Goal: Task Accomplishment & Management: Use online tool/utility

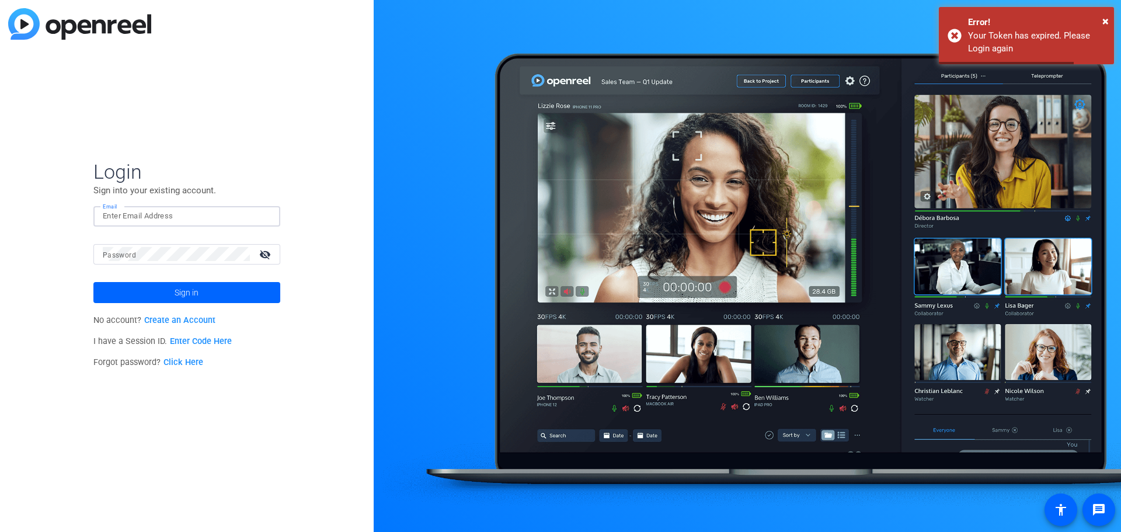
click at [135, 211] on input "Email" at bounding box center [187, 216] width 168 height 14
type input "[PERSON_NAME][EMAIL_ADDRESS][PERSON_NAME][DOMAIN_NAME]"
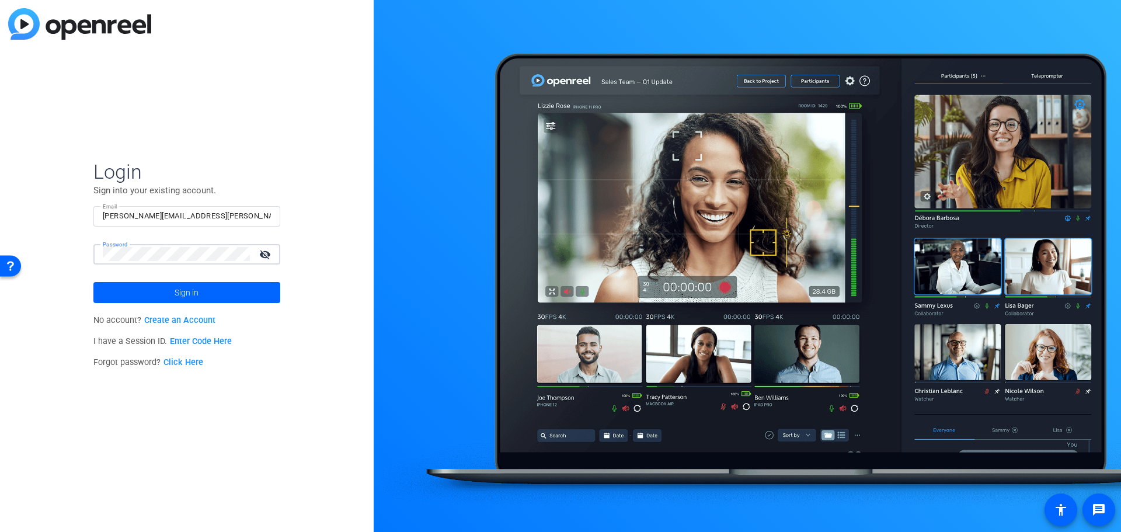
click at [93, 282] on button "Sign in" at bounding box center [186, 292] width 187 height 21
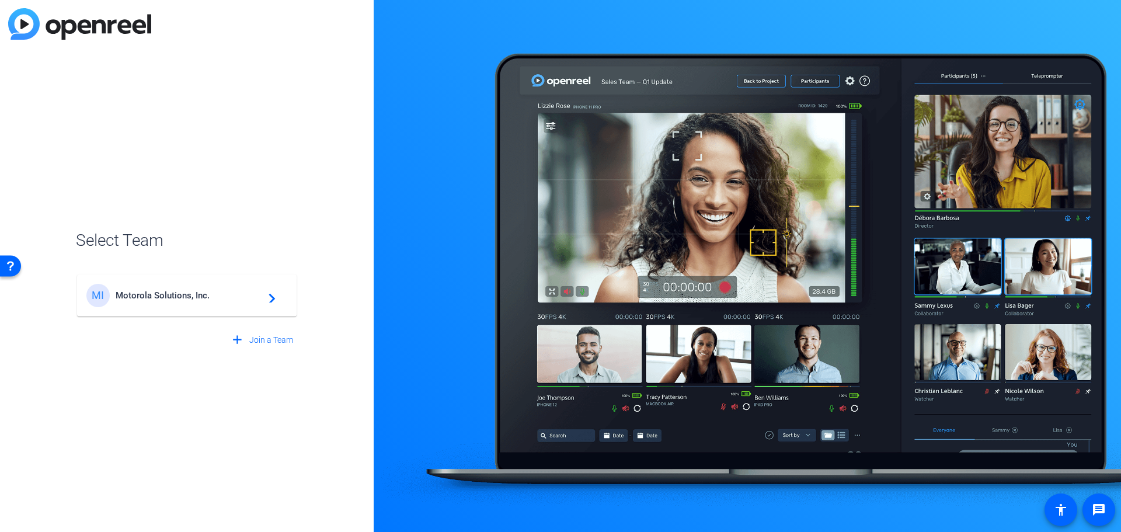
click at [212, 293] on span "Motorola Solutions, Inc." at bounding box center [189, 295] width 146 height 11
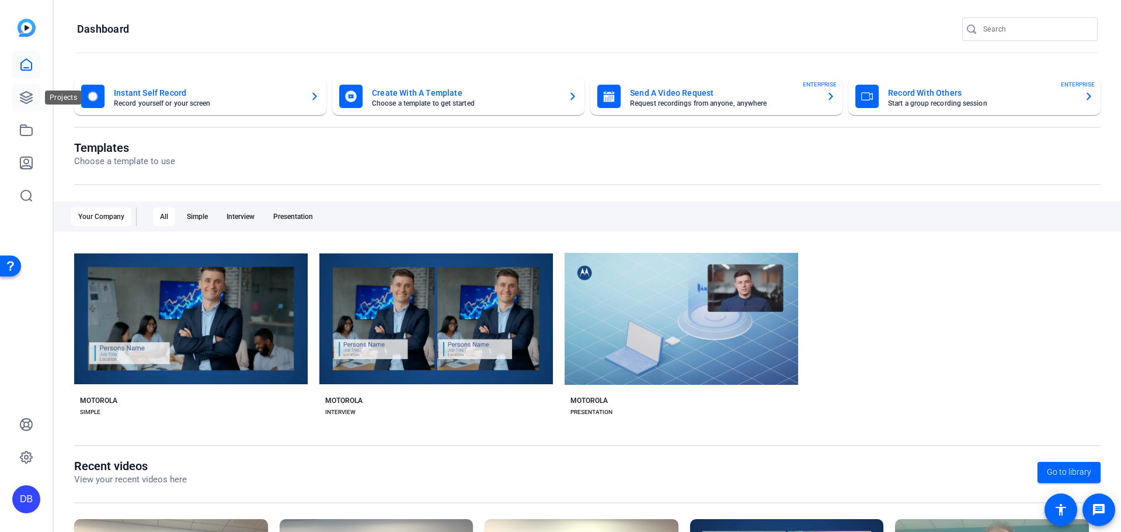
click at [29, 101] on icon at bounding box center [26, 97] width 14 height 14
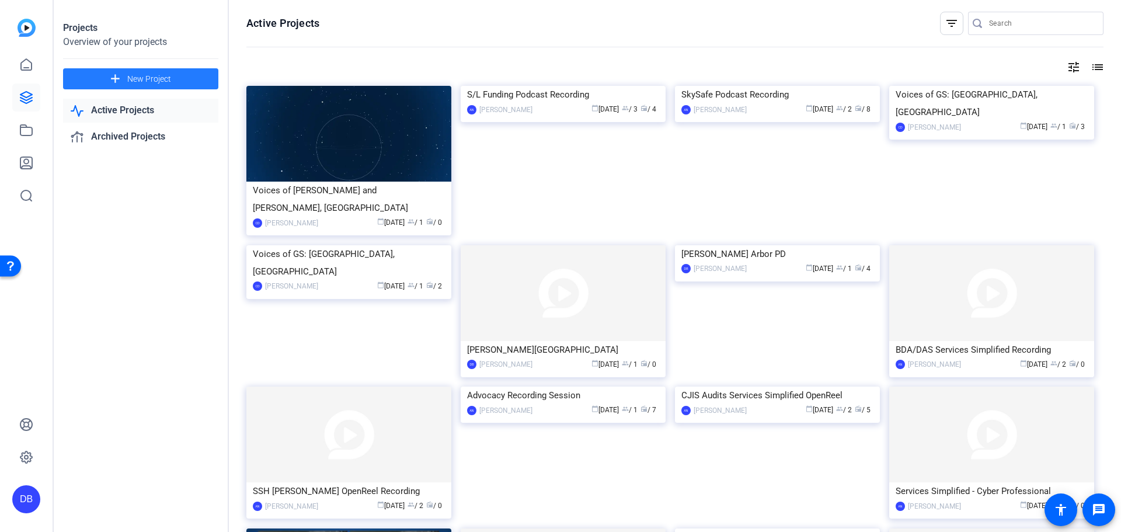
click at [139, 75] on span "New Project" at bounding box center [149, 79] width 44 height 12
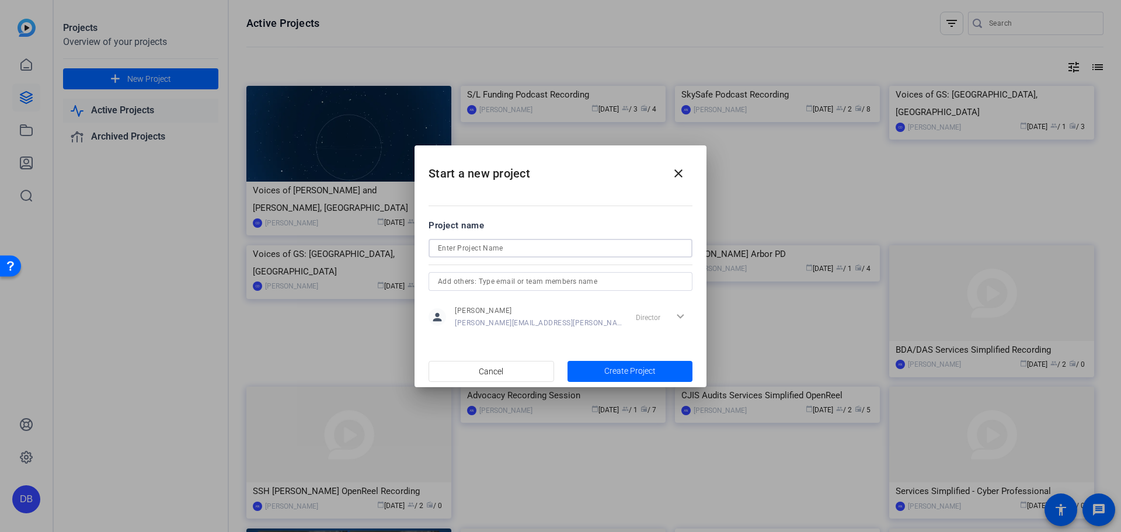
click at [497, 245] on input at bounding box center [560, 248] width 245 height 14
type input "Keep it simple sellers season 2"
click at [657, 369] on span "button" at bounding box center [631, 371] width 126 height 28
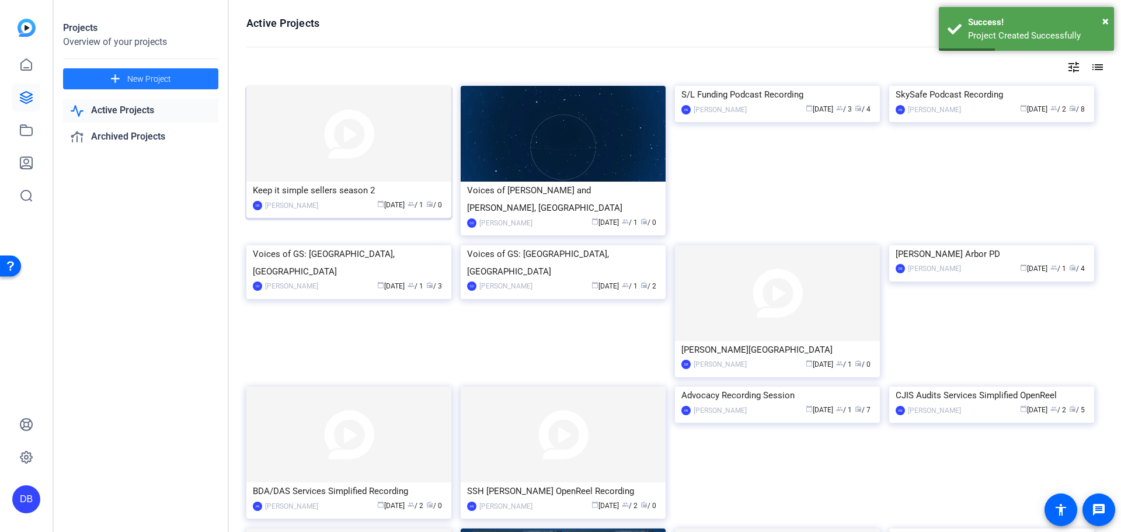
click at [416, 174] on img at bounding box center [348, 134] width 205 height 96
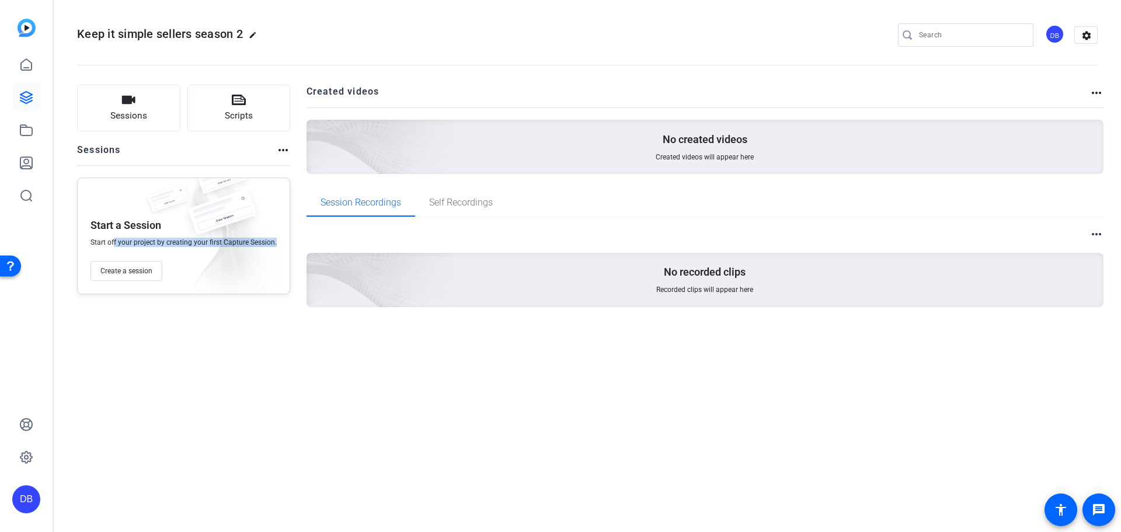
drag, startPoint x: 135, startPoint y: 242, endPoint x: 148, endPoint y: 257, distance: 19.8
click at [187, 249] on div "Start a Session Start off your project by creating your first Capture Session. …" at bounding box center [183, 235] width 213 height 117
click at [120, 273] on span "Create a session" at bounding box center [126, 270] width 52 height 9
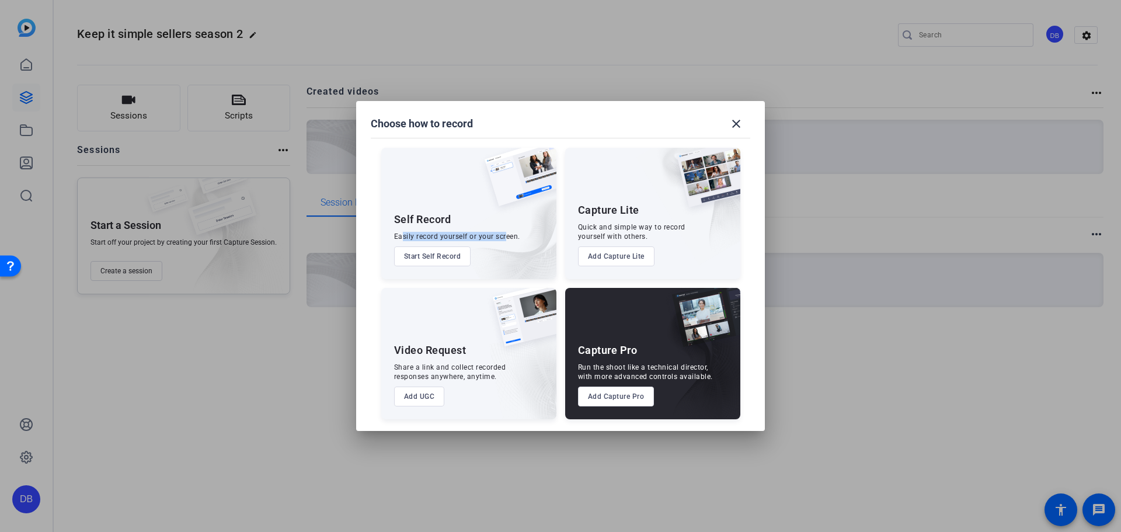
drag, startPoint x: 403, startPoint y: 236, endPoint x: 509, endPoint y: 231, distance: 105.3
click at [506, 232] on div "Easily record yourself or your screen." at bounding box center [457, 236] width 126 height 9
drag, startPoint x: 594, startPoint y: 231, endPoint x: 583, endPoint y: 225, distance: 12.5
click at [587, 228] on div "Quick and simple way to record yourself with others." at bounding box center [631, 231] width 107 height 19
click at [580, 228] on div "Quick and simple way to record yourself with others." at bounding box center [631, 231] width 107 height 19
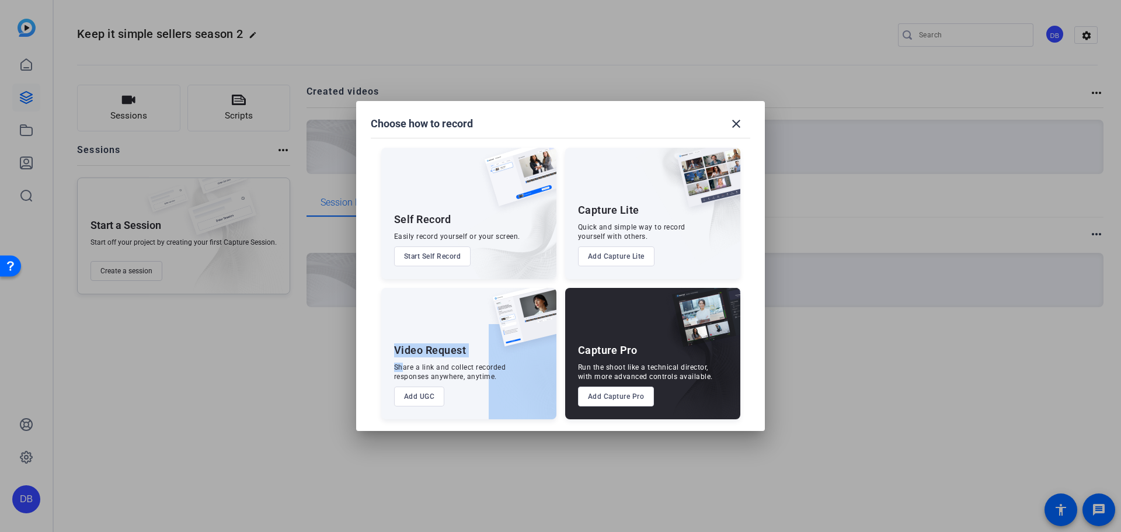
drag, startPoint x: 401, startPoint y: 365, endPoint x: 528, endPoint y: 356, distance: 127.0
click at [493, 358] on div "Video Request Share a link and collect recorded responses anywhere, anytime. Ad…" at bounding box center [468, 353] width 175 height 131
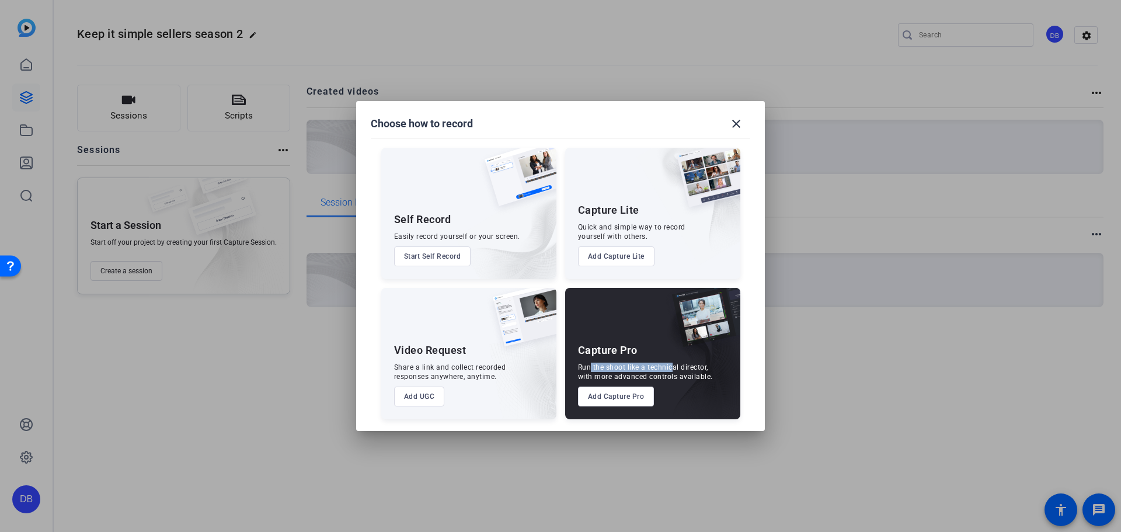
drag, startPoint x: 588, startPoint y: 369, endPoint x: 667, endPoint y: 364, distance: 79.0
click at [667, 364] on div "Run the shoot like a technical director, with more advanced controls available." at bounding box center [645, 372] width 135 height 19
click at [428, 402] on button "Add UGC" at bounding box center [419, 397] width 51 height 20
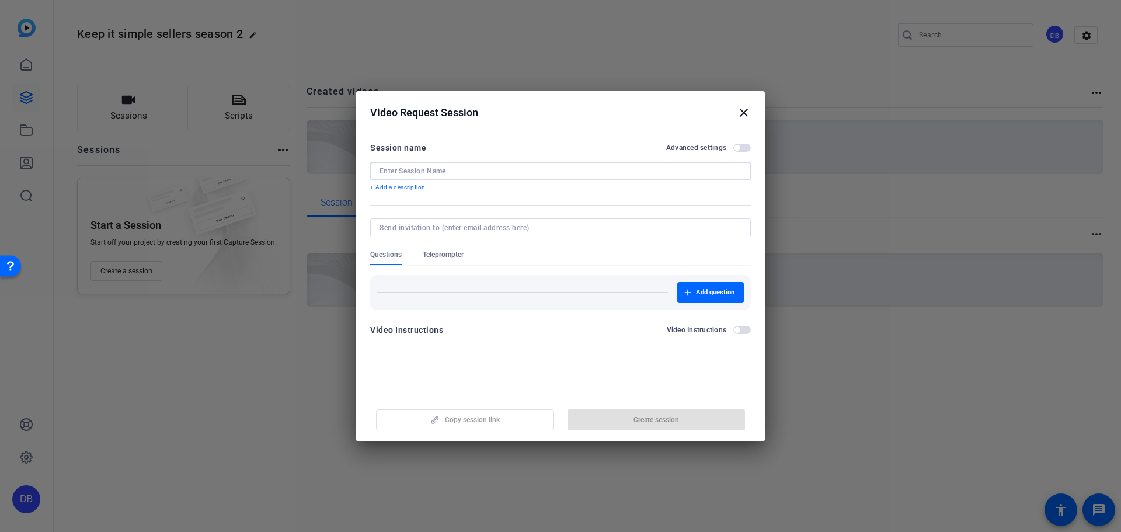
click at [429, 169] on input at bounding box center [561, 170] width 362 height 9
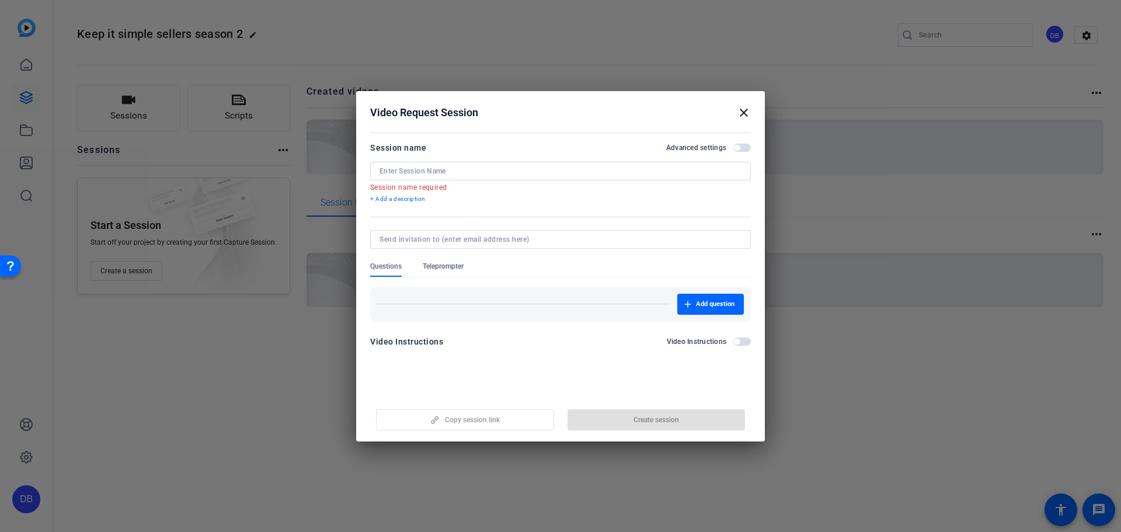
drag, startPoint x: 742, startPoint y: 105, endPoint x: 742, endPoint y: 116, distance: 11.7
click at [742, 107] on h2 "Video Request Session close" at bounding box center [560, 110] width 409 height 38
click at [742, 119] on mat-icon "close" at bounding box center [744, 113] width 14 height 14
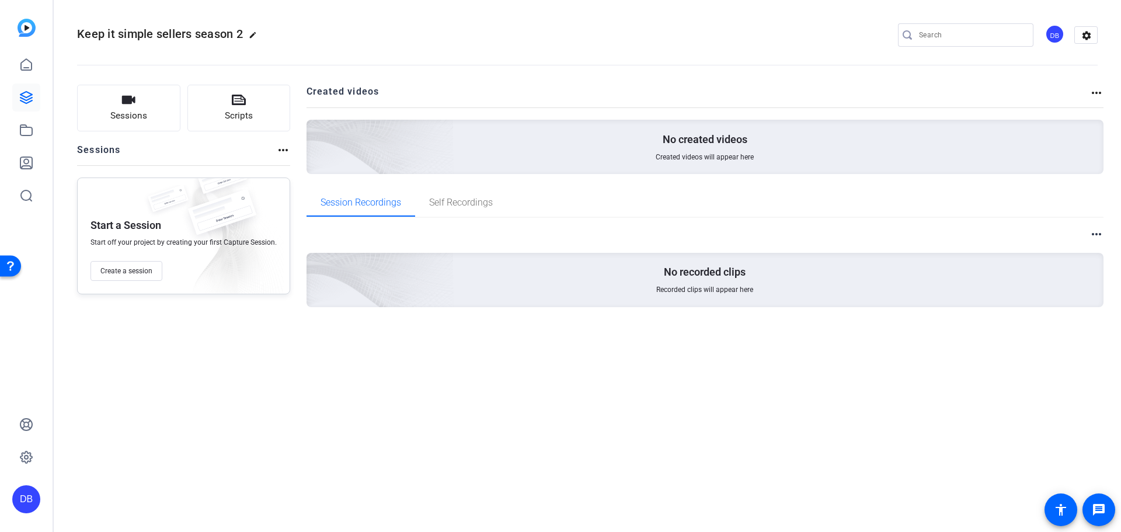
click at [121, 147] on div "Sessions more_horiz" at bounding box center [183, 154] width 213 height 22
click at [123, 127] on button "Sessions" at bounding box center [128, 108] width 103 height 47
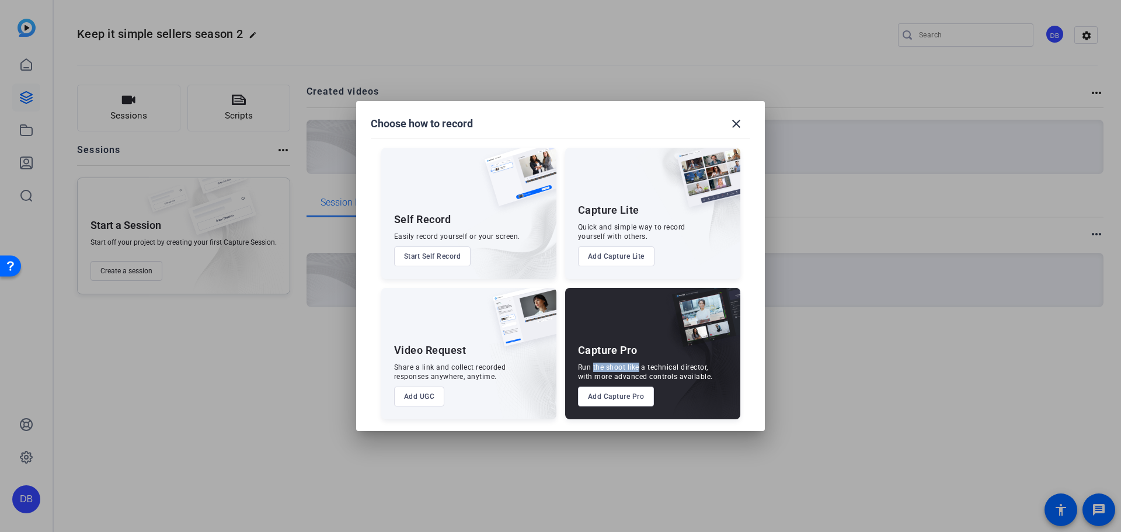
drag, startPoint x: 600, startPoint y: 370, endPoint x: 626, endPoint y: 335, distance: 43.8
click at [634, 365] on div "Run the shoot like a technical director, with more advanced controls available." at bounding box center [645, 372] width 135 height 19
drag, startPoint x: 580, startPoint y: 224, endPoint x: 645, endPoint y: 265, distance: 76.1
click at [653, 233] on div "Quick and simple way to record yourself with others." at bounding box center [631, 231] width 107 height 19
click at [627, 396] on button "Add Capture Pro" at bounding box center [616, 397] width 76 height 20
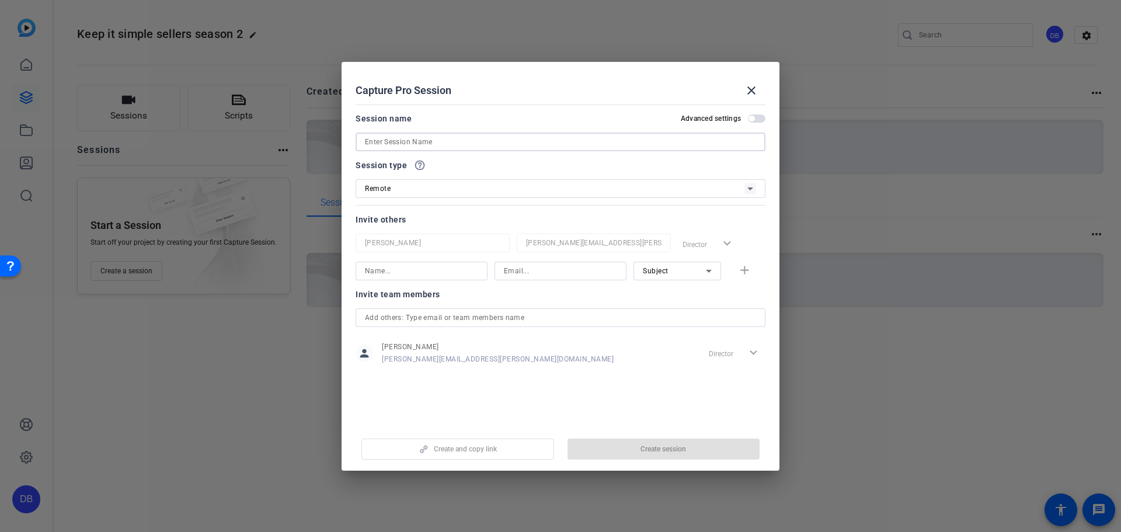
click at [423, 148] on input at bounding box center [560, 142] width 391 height 14
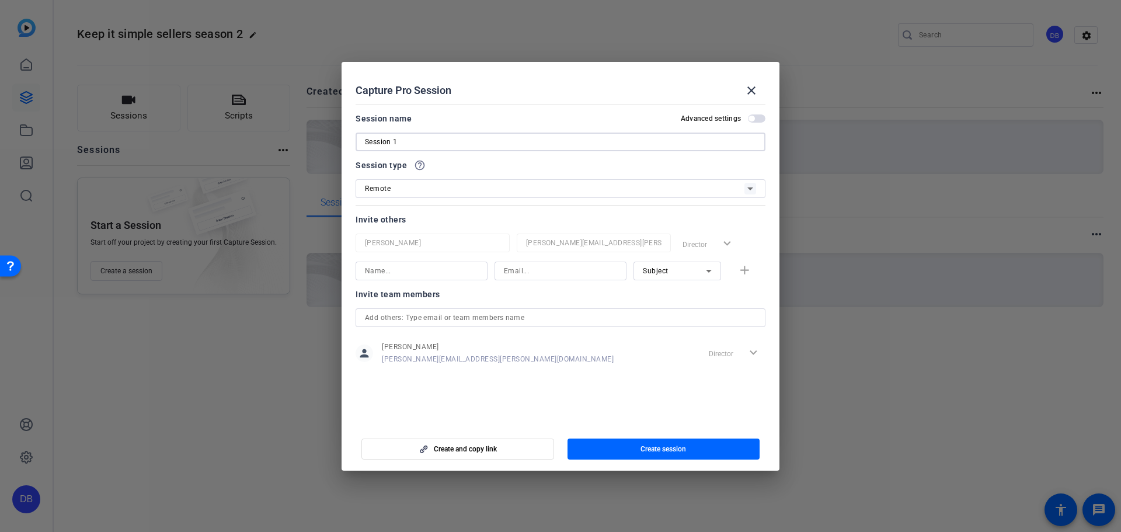
type input "Session 1"
click at [416, 181] on mat-select "Remote" at bounding box center [560, 188] width 391 height 15
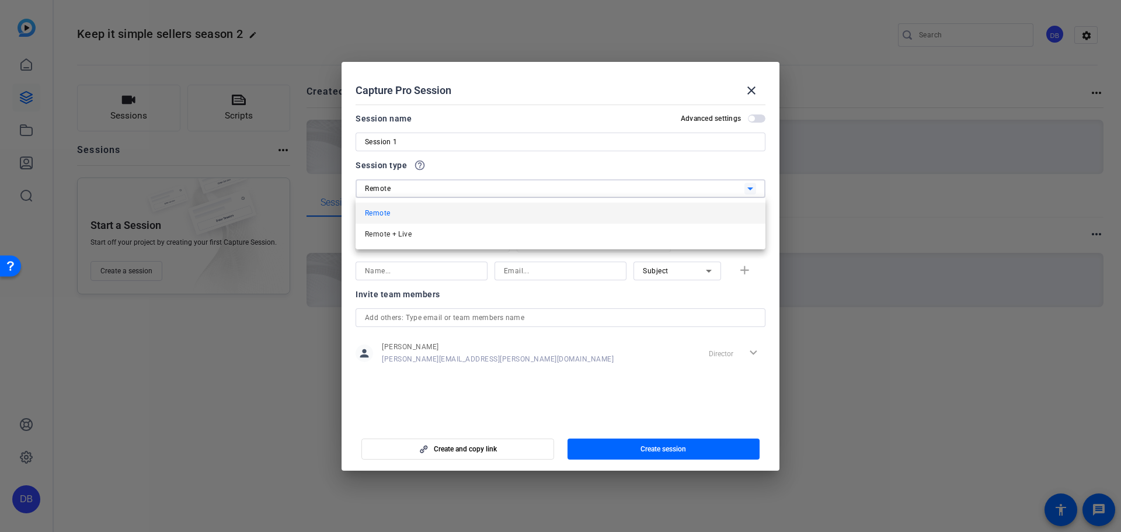
click at [433, 214] on mat-option "Remote" at bounding box center [561, 213] width 410 height 21
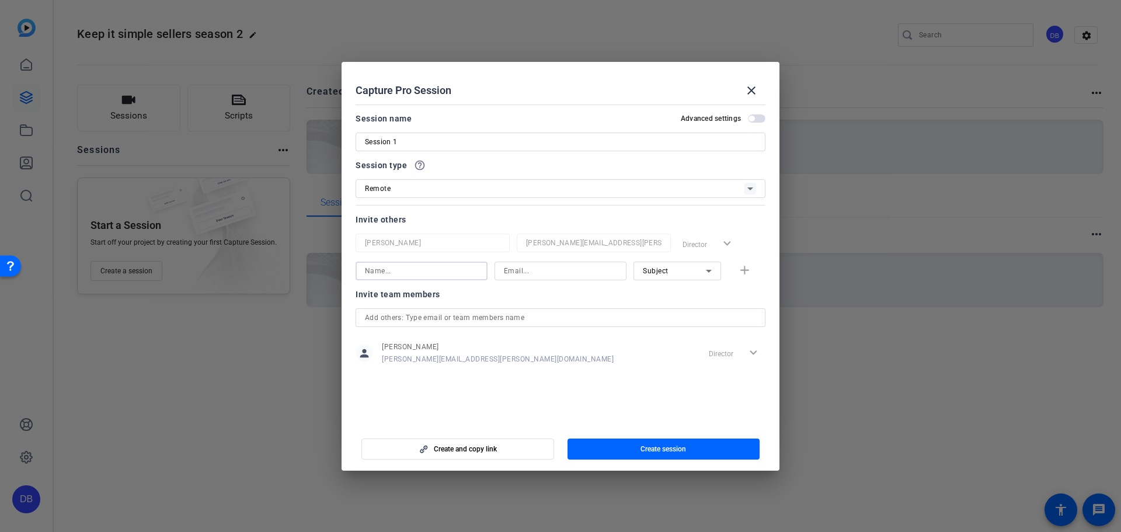
click at [444, 274] on input at bounding box center [421, 271] width 113 height 14
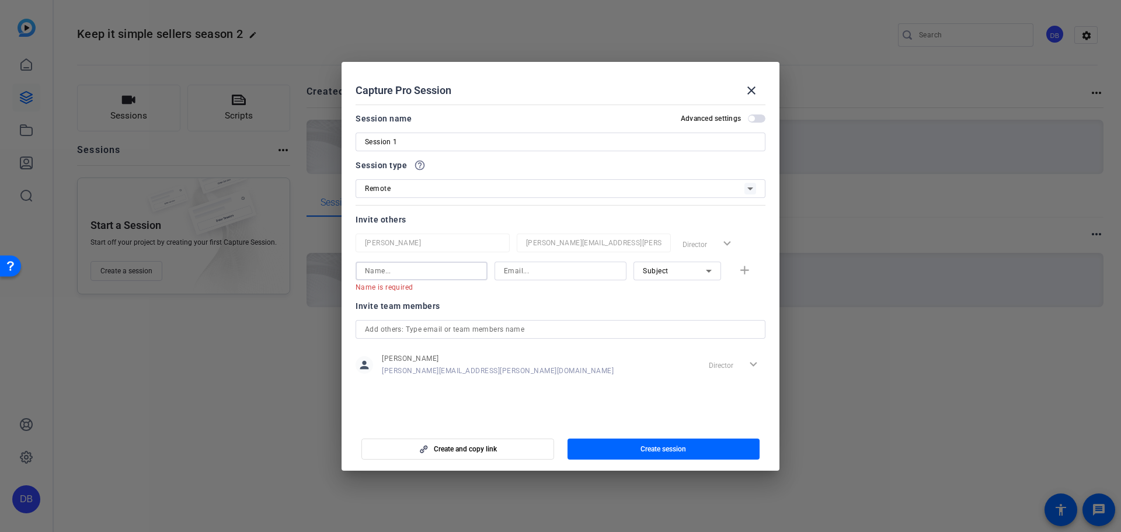
click at [423, 270] on input at bounding box center [421, 271] width 113 height 14
click at [549, 274] on input at bounding box center [560, 271] width 113 height 14
paste input "[PERSON_NAME][EMAIL_ADDRESS][DOMAIN_NAME]"
type input "[PERSON_NAME][EMAIL_ADDRESS][DOMAIN_NAME]"
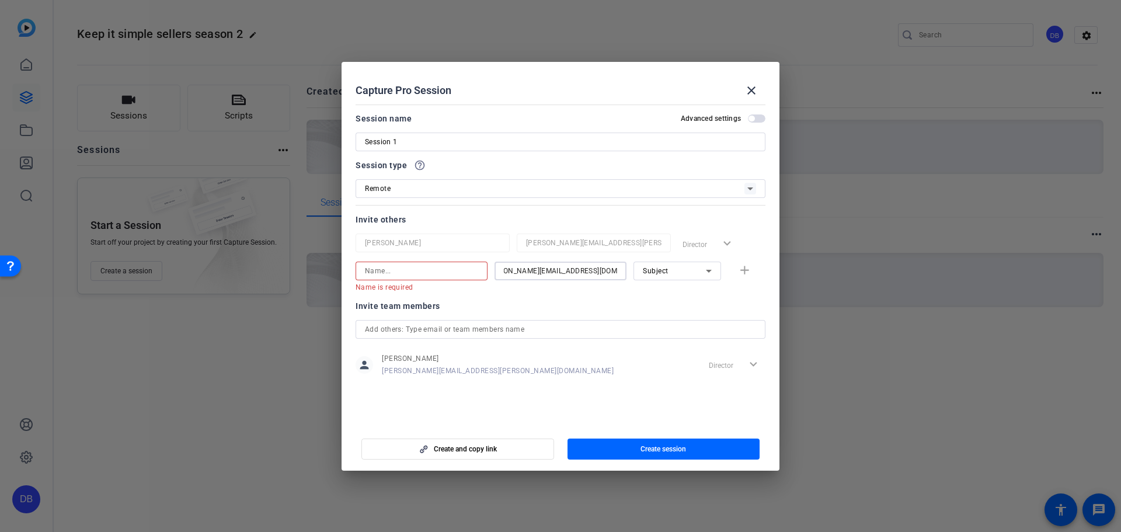
click at [423, 270] on input at bounding box center [421, 271] width 113 height 14
paste input "[PERSON_NAME][EMAIL_ADDRESS][DOMAIN_NAME]"
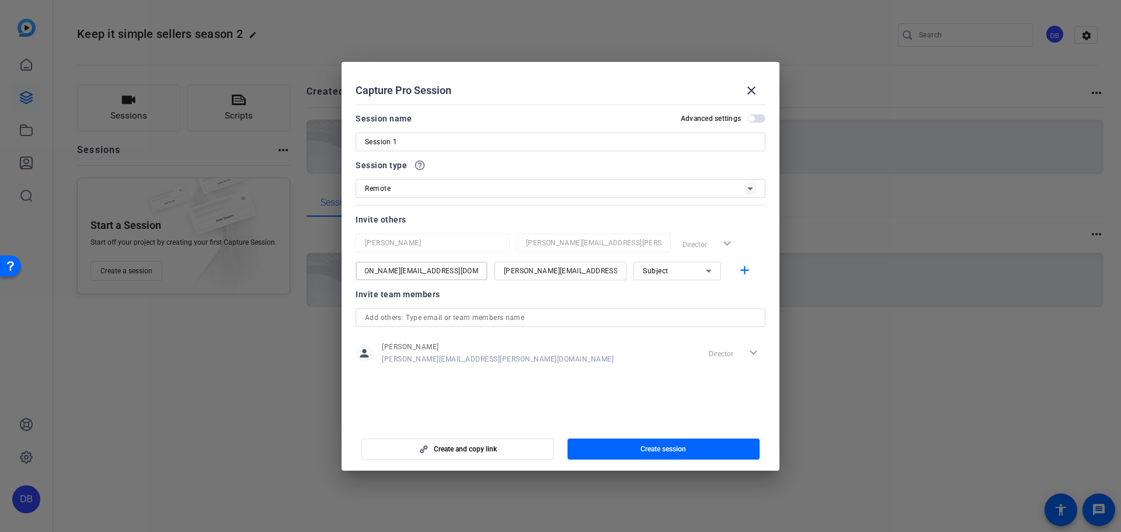
scroll to position [0, 21]
drag, startPoint x: 394, startPoint y: 273, endPoint x: 556, endPoint y: 271, distance: 161.7
click at [556, 271] on div "[PERSON_NAME][EMAIL_ADDRESS][DOMAIN_NAME] [PERSON_NAME][DOMAIN_NAME][EMAIL_ADDR…" at bounding box center [561, 271] width 410 height 19
drag, startPoint x: 371, startPoint y: 271, endPoint x: 348, endPoint y: 269, distance: 22.9
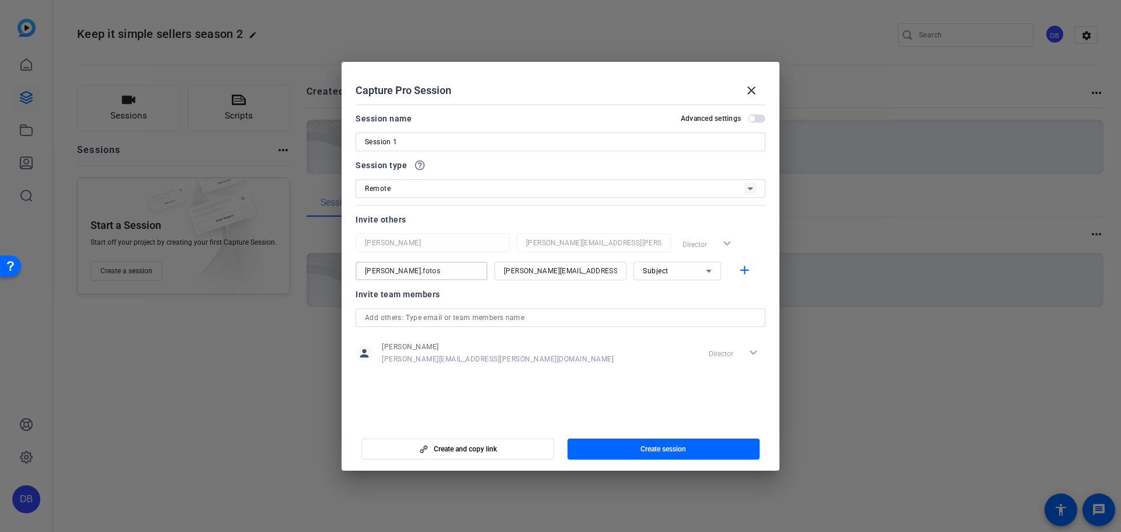
click at [348, 269] on mat-dialog-content "Session name Advanced settings Session 1 Session type help_outline Remote Invit…" at bounding box center [561, 262] width 438 height 324
type input "[PERSON_NAME] Fotos"
click at [669, 267] on div "Subject" at bounding box center [674, 270] width 63 height 15
click at [670, 270] on div at bounding box center [560, 266] width 1121 height 532
click at [535, 450] on span "button" at bounding box center [458, 449] width 192 height 28
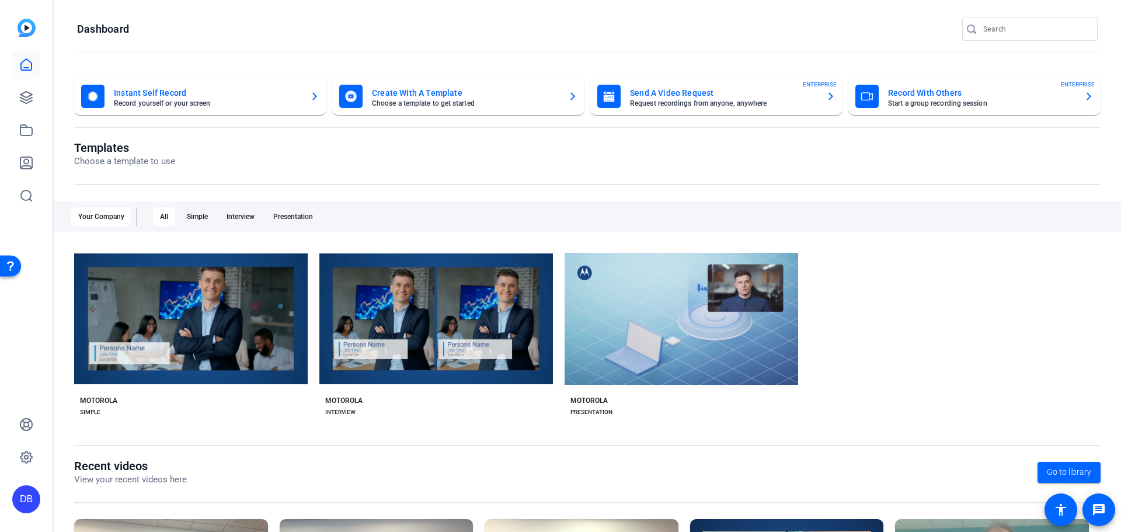
click at [406, 105] on mat-card-subtitle "Choose a template to get started" at bounding box center [465, 103] width 187 height 7
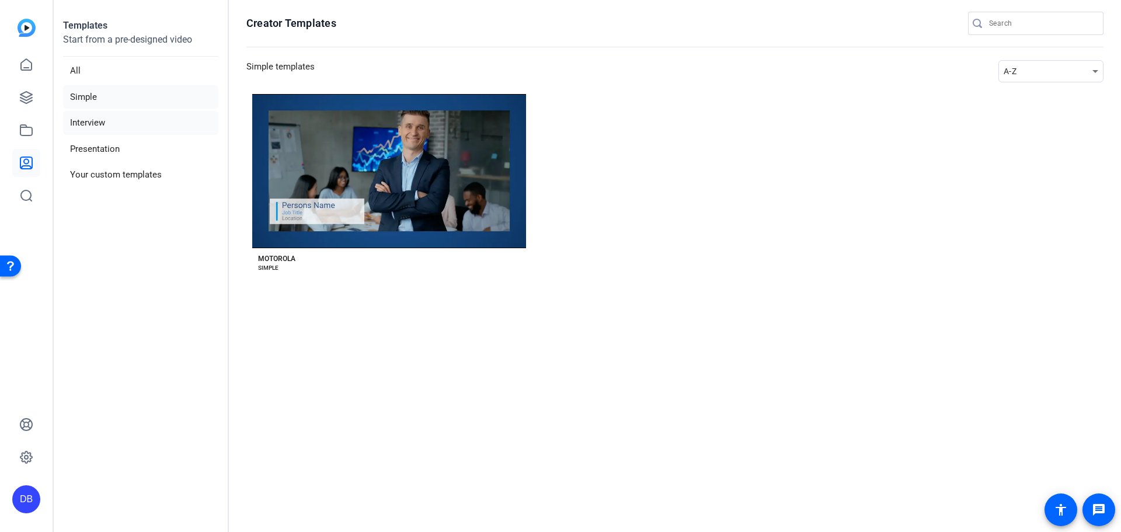
click at [89, 121] on li "Interview" at bounding box center [140, 123] width 155 height 24
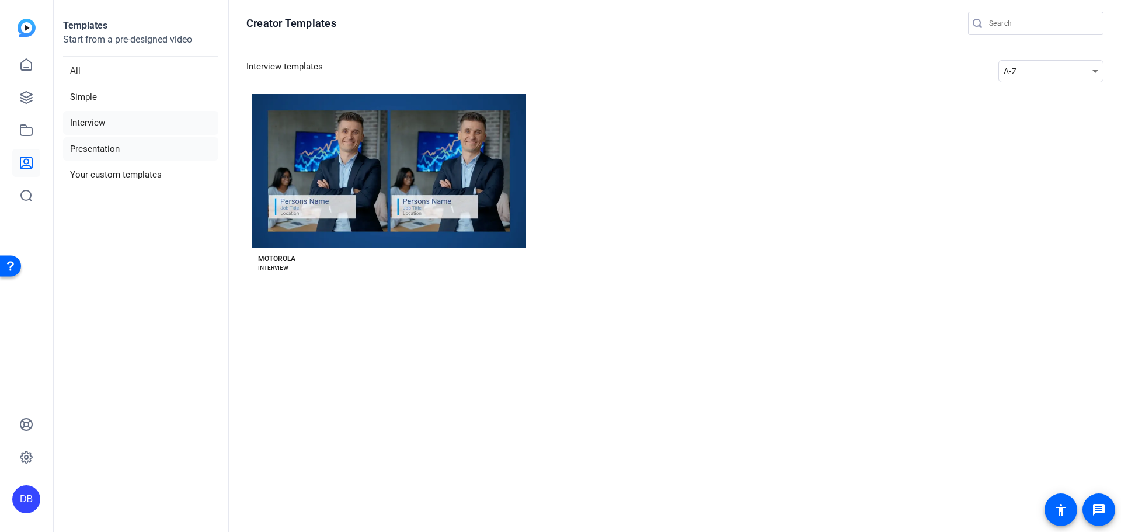
click at [97, 152] on li "Presentation" at bounding box center [140, 149] width 155 height 24
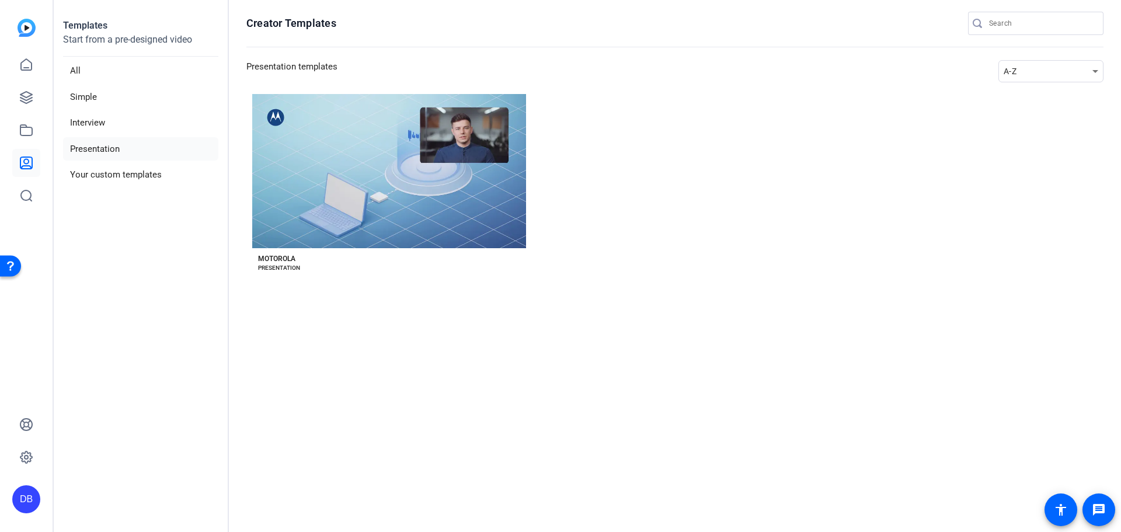
click at [22, 27] on img at bounding box center [27, 28] width 18 height 18
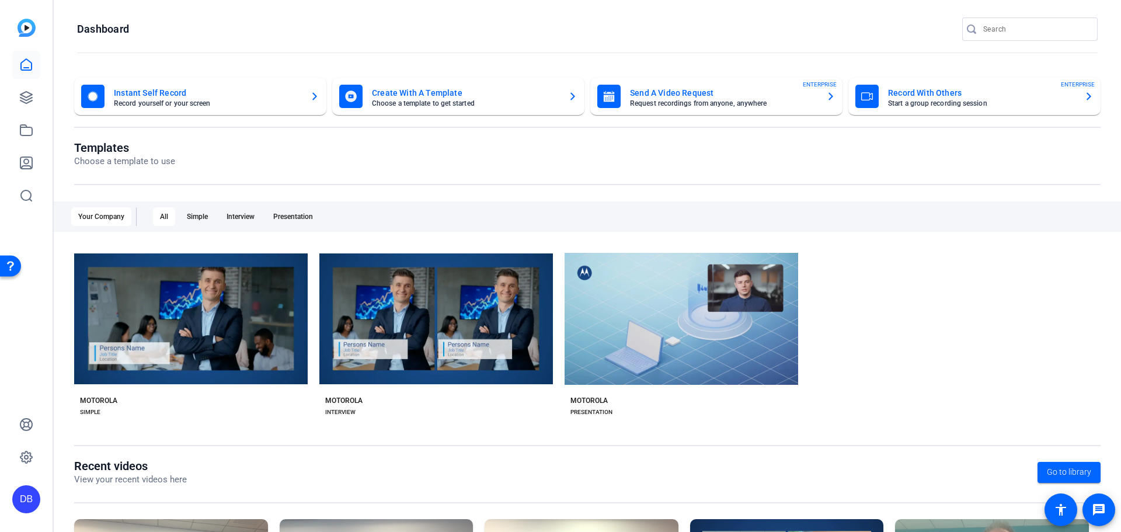
click at [169, 102] on mat-card-subtitle "Record yourself or your screen" at bounding box center [207, 103] width 187 height 7
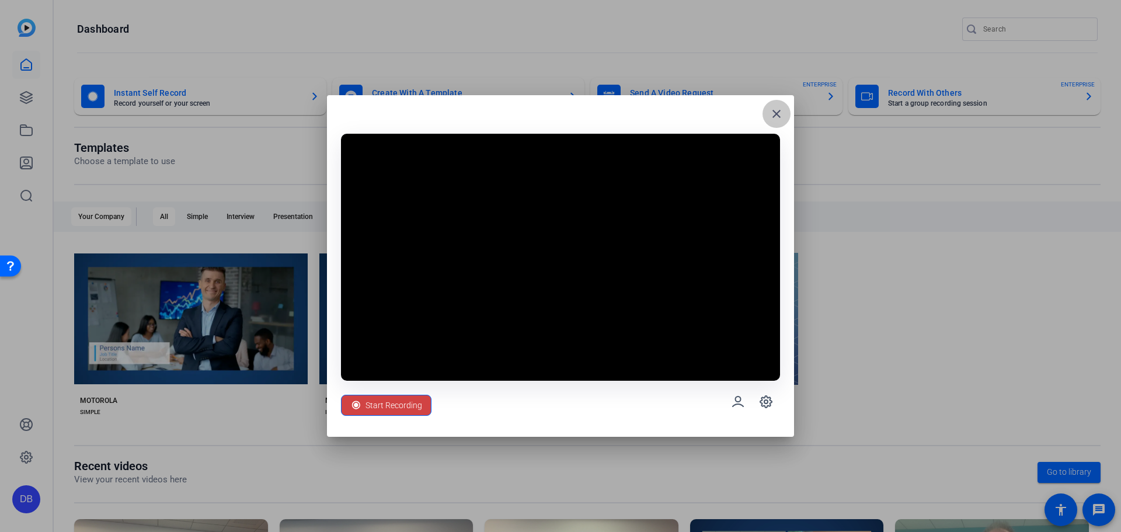
click at [778, 116] on mat-icon "close" at bounding box center [777, 114] width 14 height 14
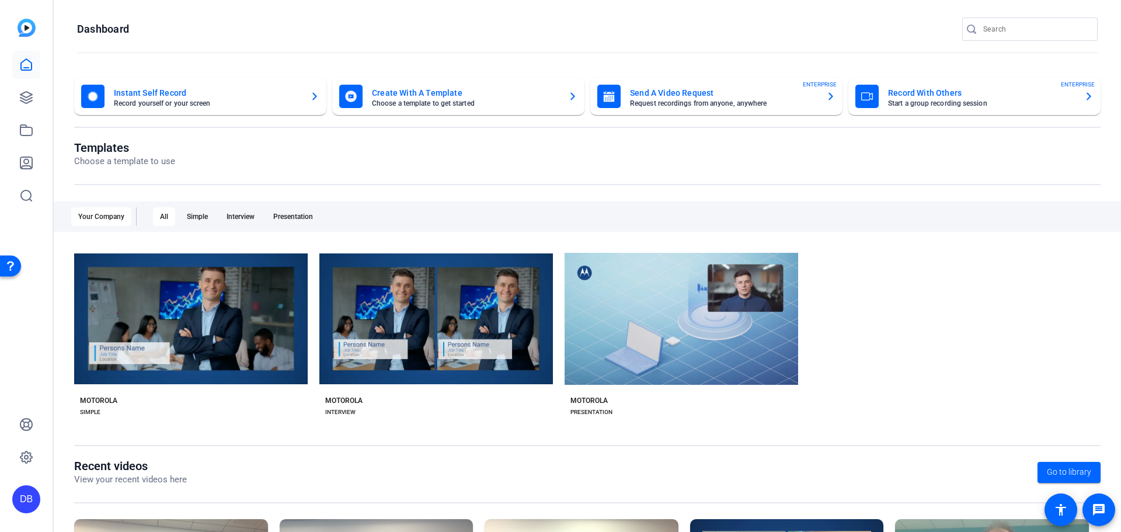
click at [496, 98] on mat-card-title "Create With A Template" at bounding box center [465, 93] width 187 height 14
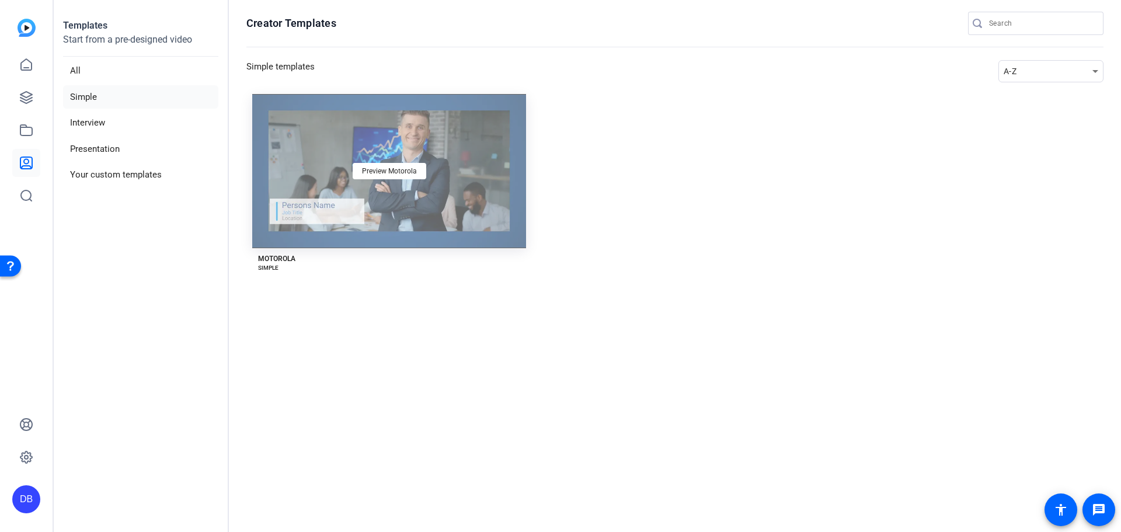
click at [508, 107] on div "Preview Motorola" at bounding box center [389, 171] width 274 height 154
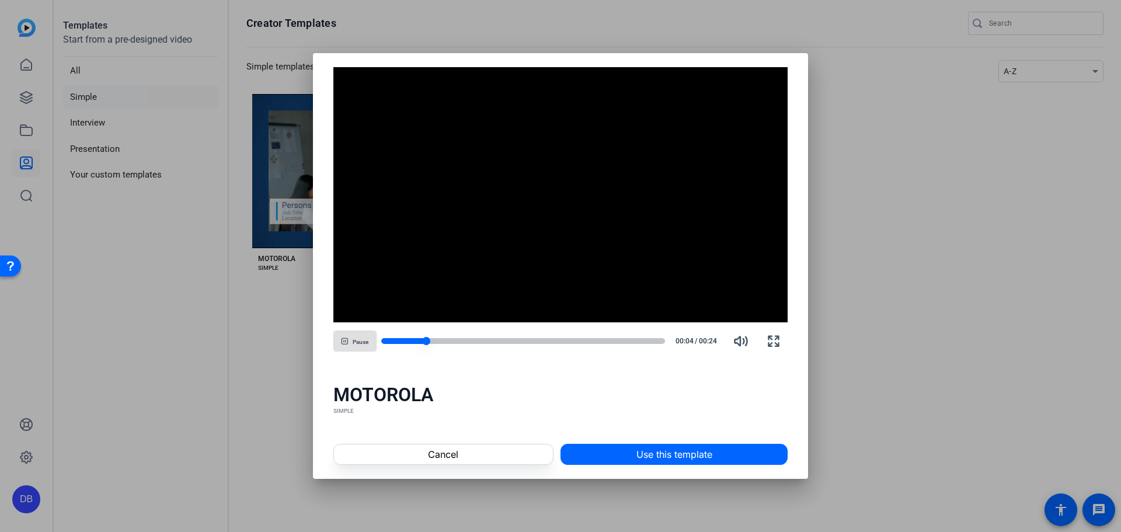
click at [519, 339] on div at bounding box center [523, 341] width 284 height 6
click at [598, 340] on div at bounding box center [523, 341] width 284 height 6
click at [632, 337] on div at bounding box center [523, 341] width 284 height 8
click at [257, 298] on div at bounding box center [560, 266] width 1121 height 532
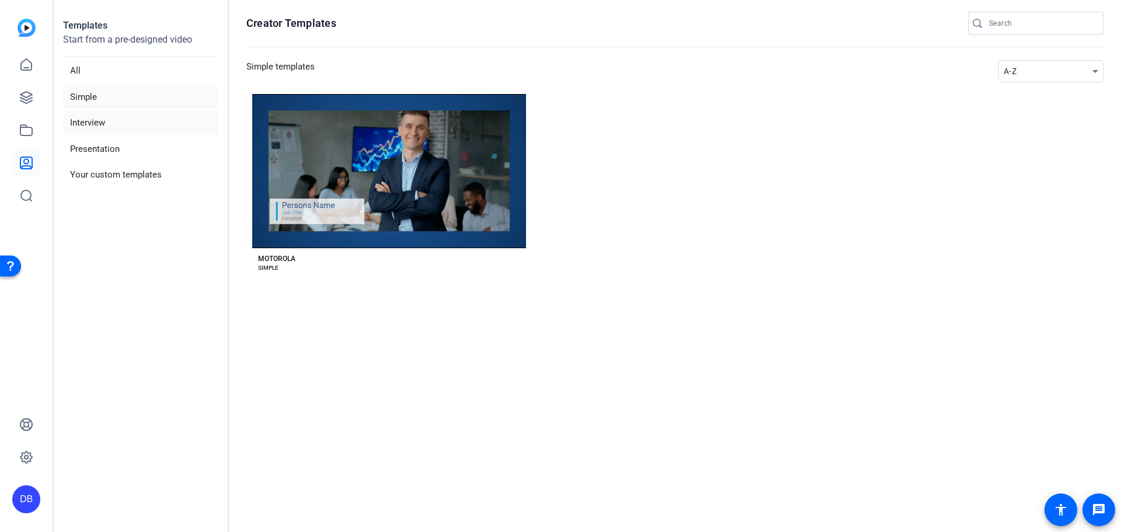
click at [106, 124] on li "Interview" at bounding box center [140, 123] width 155 height 24
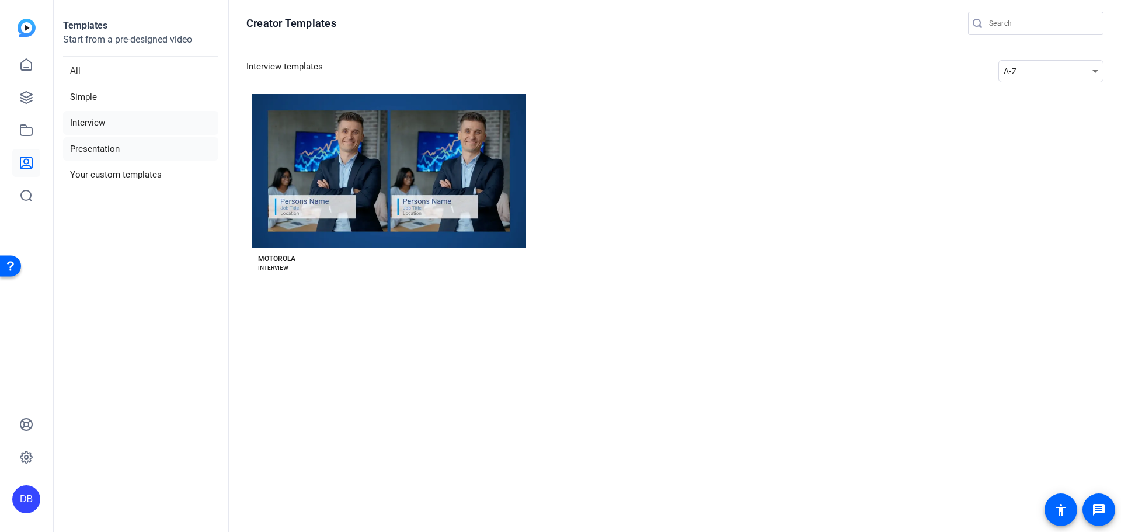
click at [114, 142] on li "Presentation" at bounding box center [140, 149] width 155 height 24
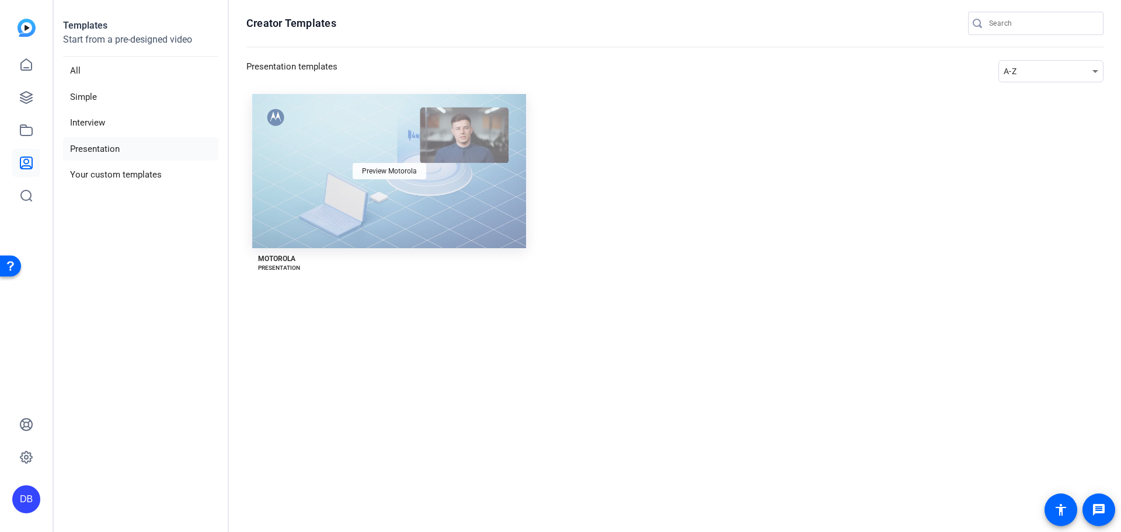
click at [370, 173] on span "Preview Motorola" at bounding box center [389, 171] width 55 height 7
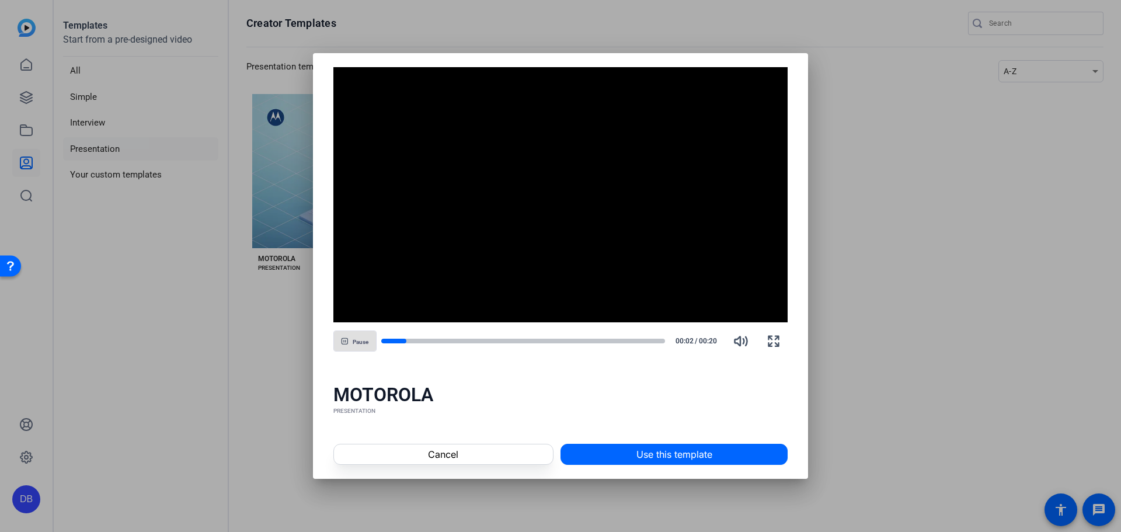
click at [249, 330] on div at bounding box center [560, 266] width 1121 height 532
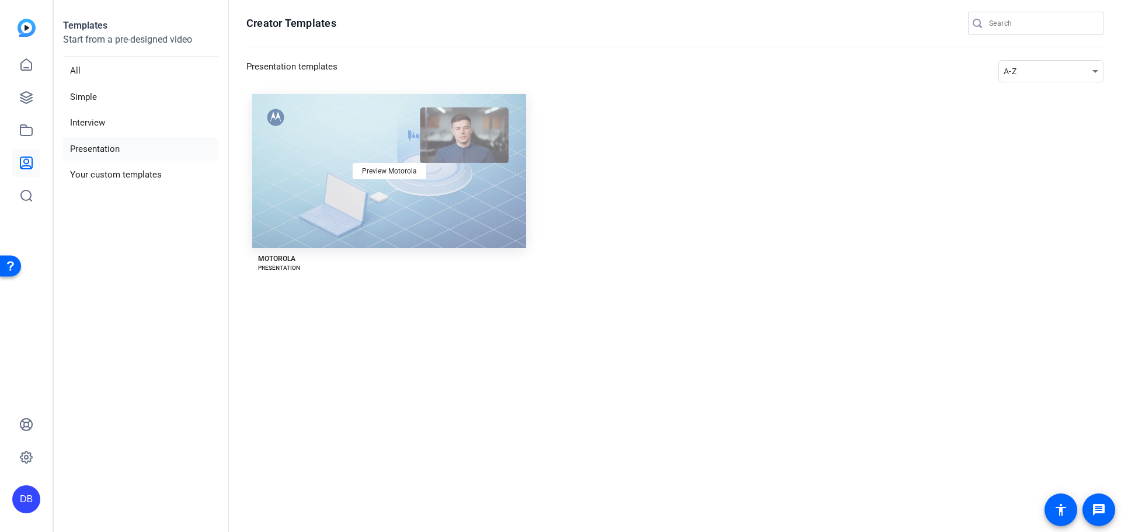
click at [322, 183] on div "Preview Motorola" at bounding box center [389, 171] width 274 height 154
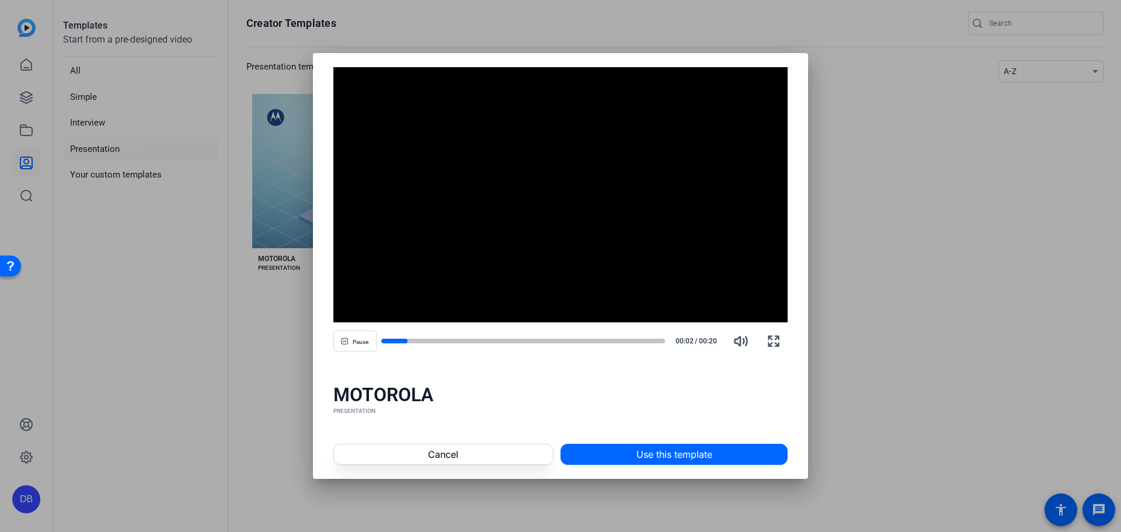
click at [165, 100] on div at bounding box center [560, 266] width 1121 height 532
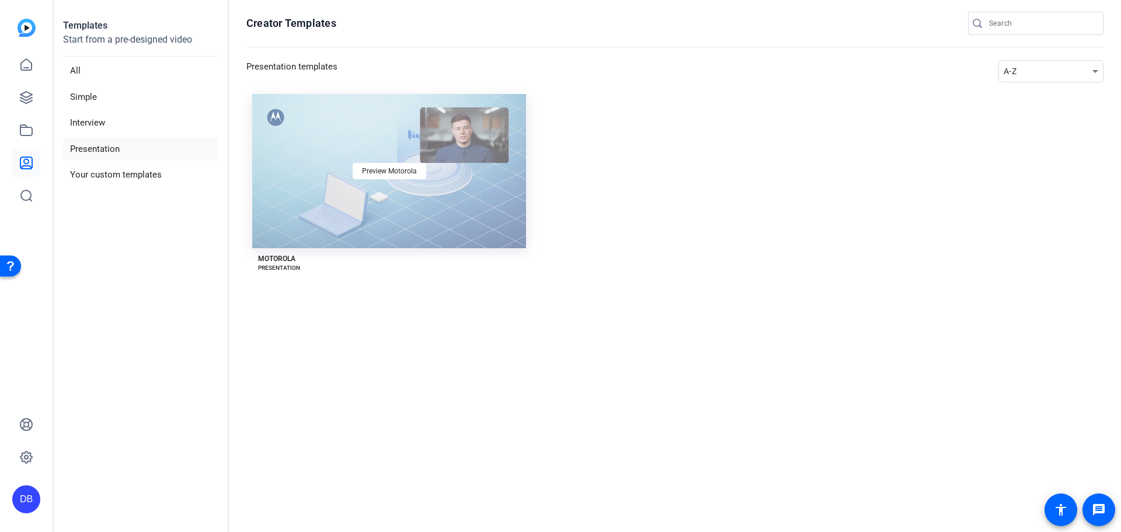
click at [330, 166] on div "Preview Motorola" at bounding box center [389, 171] width 274 height 154
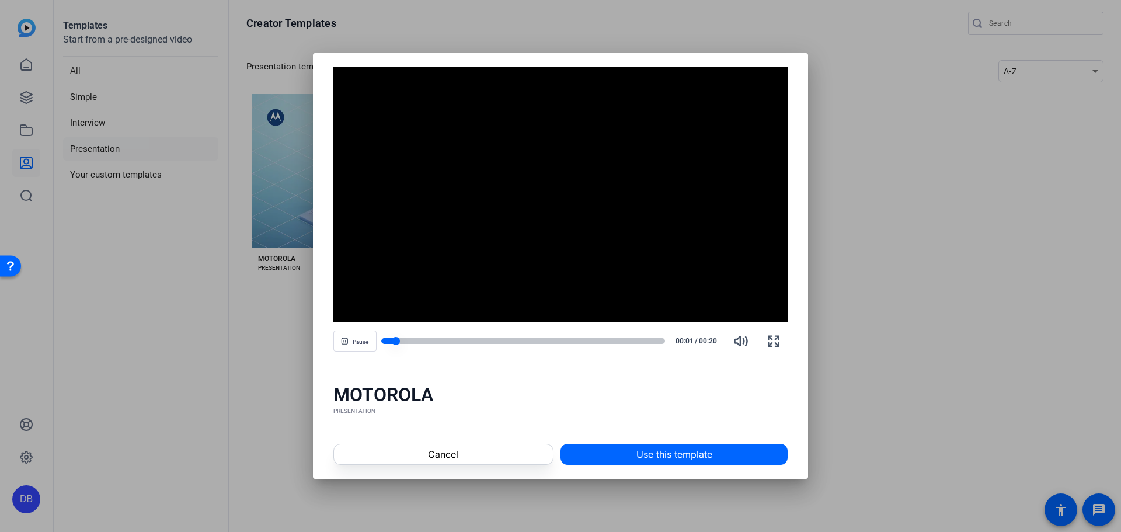
click at [415, 343] on div at bounding box center [523, 341] width 284 height 6
click at [480, 330] on div "Pause 00:03 / 00:20" at bounding box center [560, 341] width 455 height 28
click at [511, 337] on div at bounding box center [523, 341] width 284 height 8
click at [568, 344] on div at bounding box center [523, 341] width 284 height 8
drag, startPoint x: 454, startPoint y: 343, endPoint x: 384, endPoint y: 344, distance: 70.1
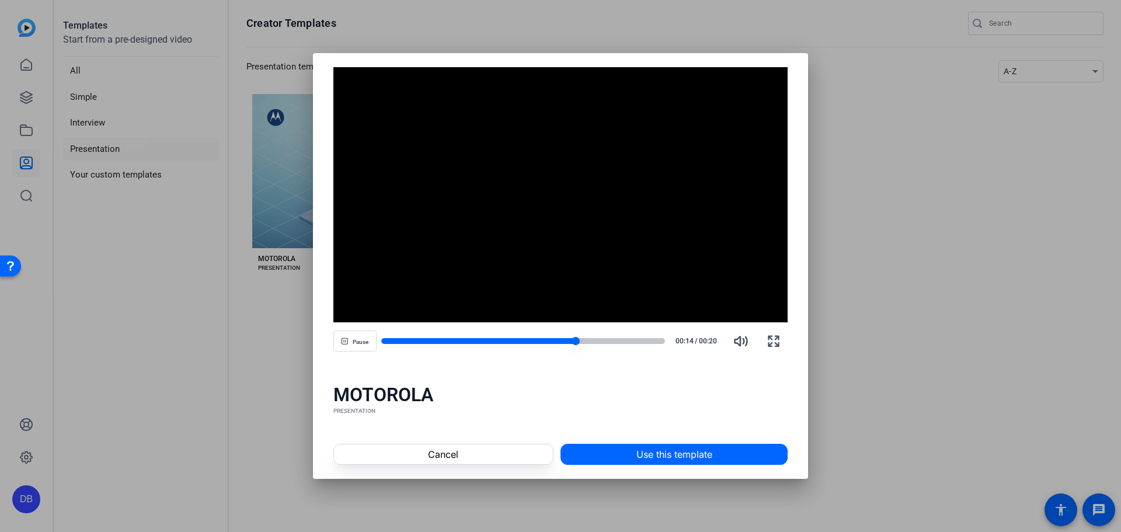
click at [389, 345] on div at bounding box center [523, 341] width 284 height 8
click at [493, 451] on span at bounding box center [443, 454] width 219 height 28
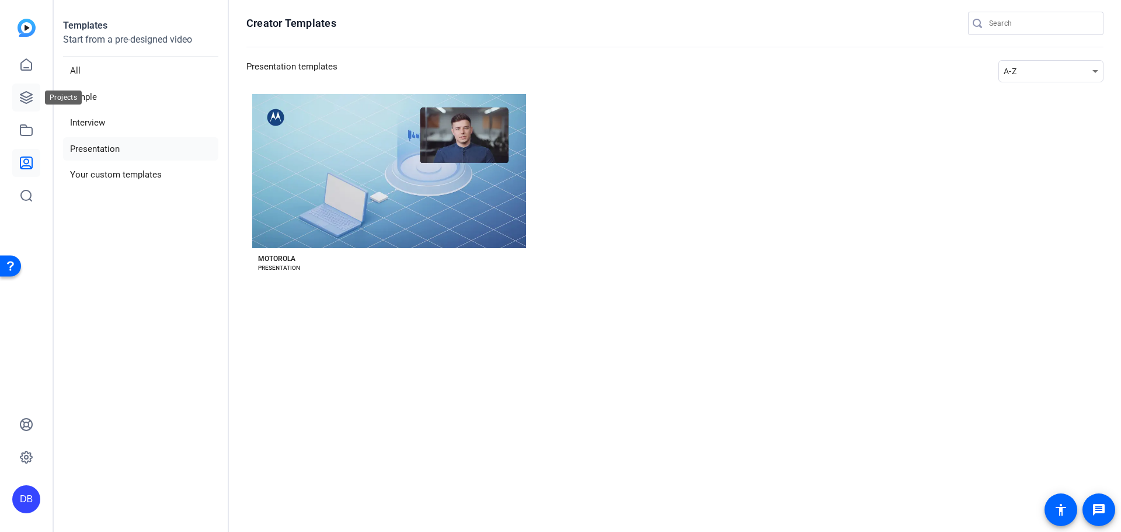
click at [24, 92] on icon at bounding box center [26, 97] width 14 height 14
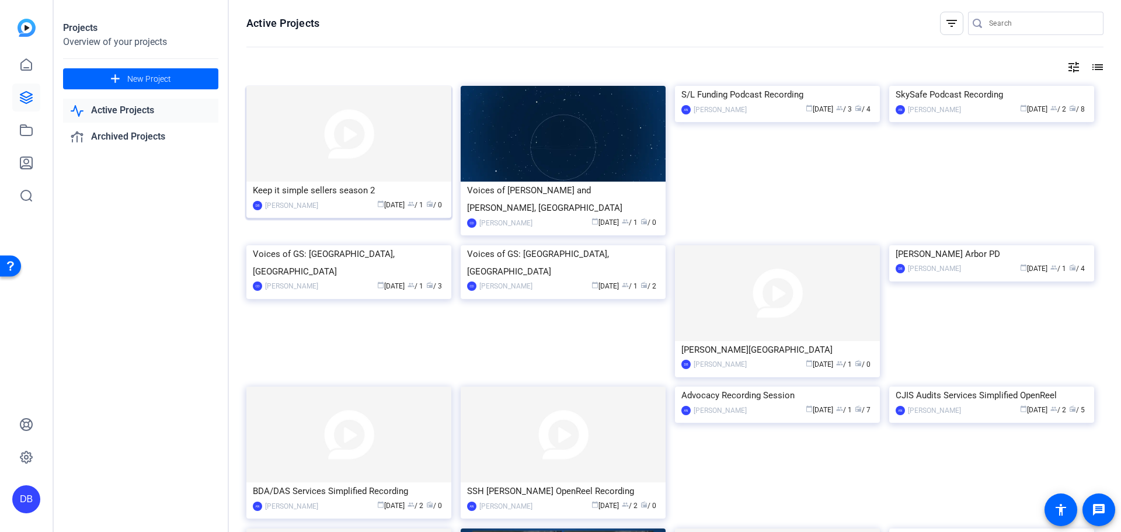
click at [372, 100] on img at bounding box center [348, 134] width 205 height 96
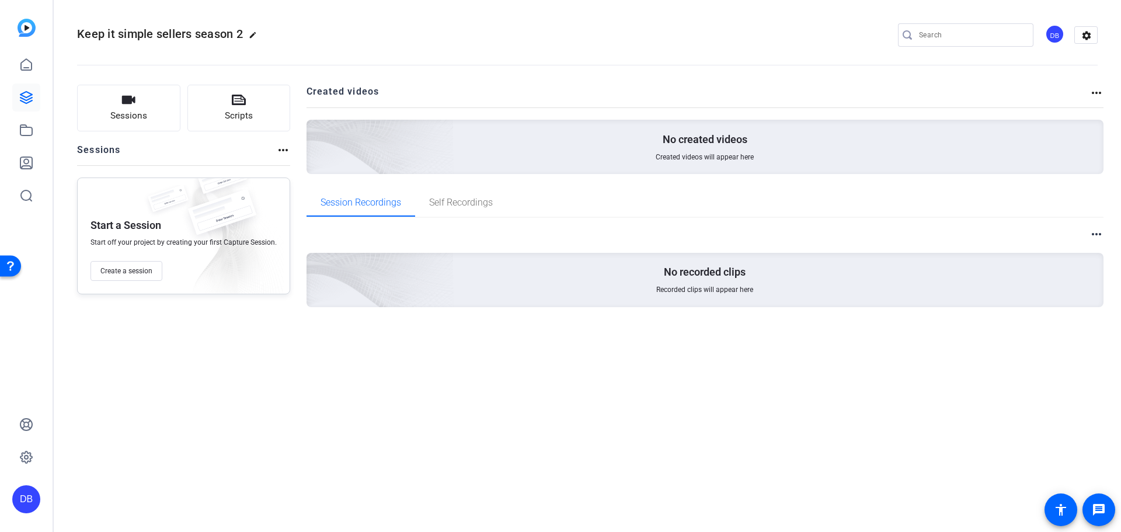
click at [642, 282] on div "No recorded clips Recorded clips will appear here" at bounding box center [706, 280] width 798 height 54
click at [1102, 235] on mat-icon "more_horiz" at bounding box center [1096, 234] width 14 height 14
click at [809, 412] on div at bounding box center [560, 266] width 1121 height 532
click at [1097, 92] on mat-icon "more_horiz" at bounding box center [1096, 93] width 14 height 14
click at [140, 110] on div at bounding box center [560, 266] width 1121 height 532
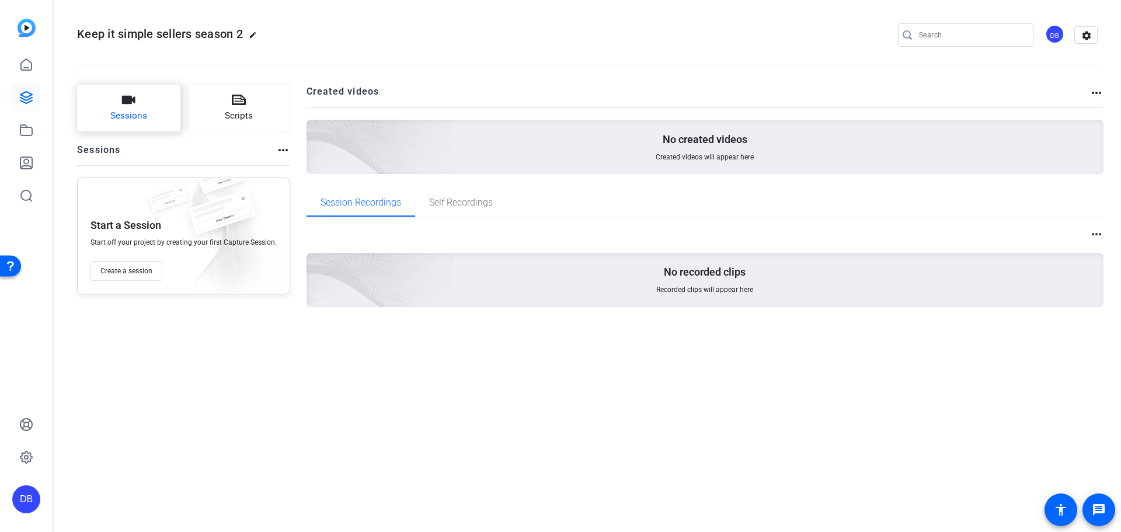
click at [140, 113] on span "Sessions" at bounding box center [128, 115] width 37 height 13
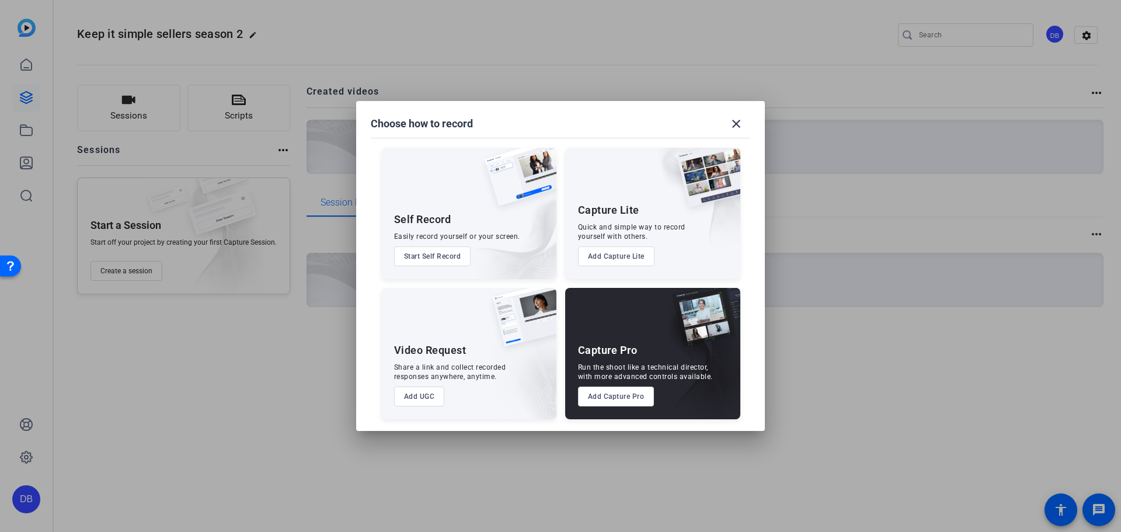
click at [451, 262] on button "Start Self Record" at bounding box center [432, 256] width 77 height 20
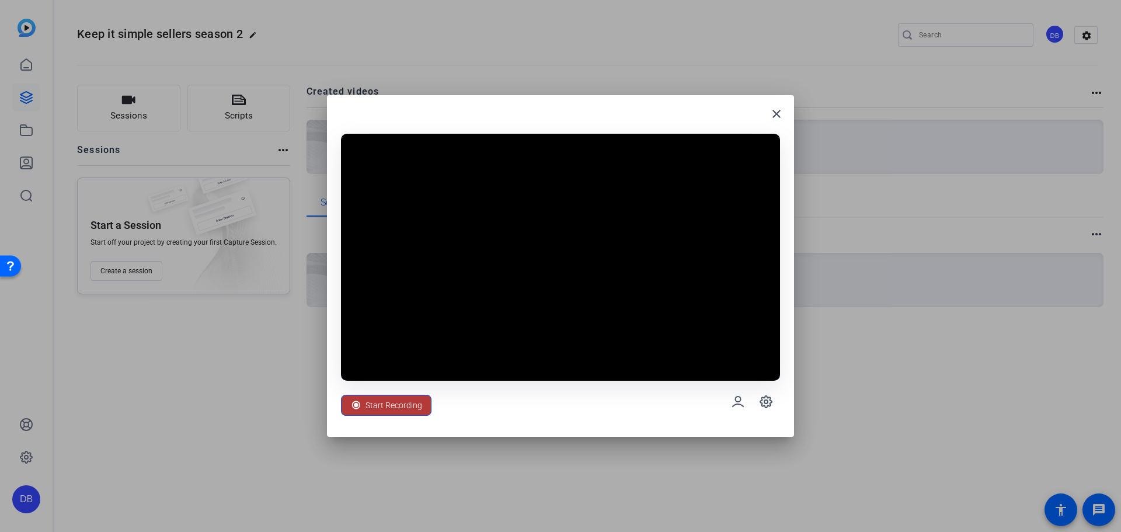
click at [412, 409] on span "Start Recording" at bounding box center [393, 405] width 57 height 22
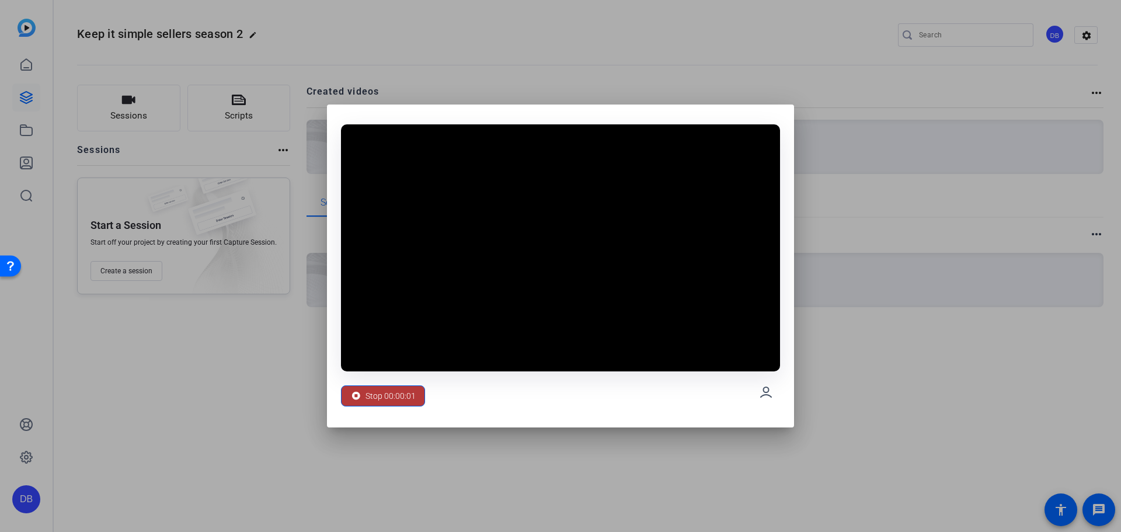
click at [398, 403] on span "Stop 00:00:01" at bounding box center [390, 396] width 50 height 22
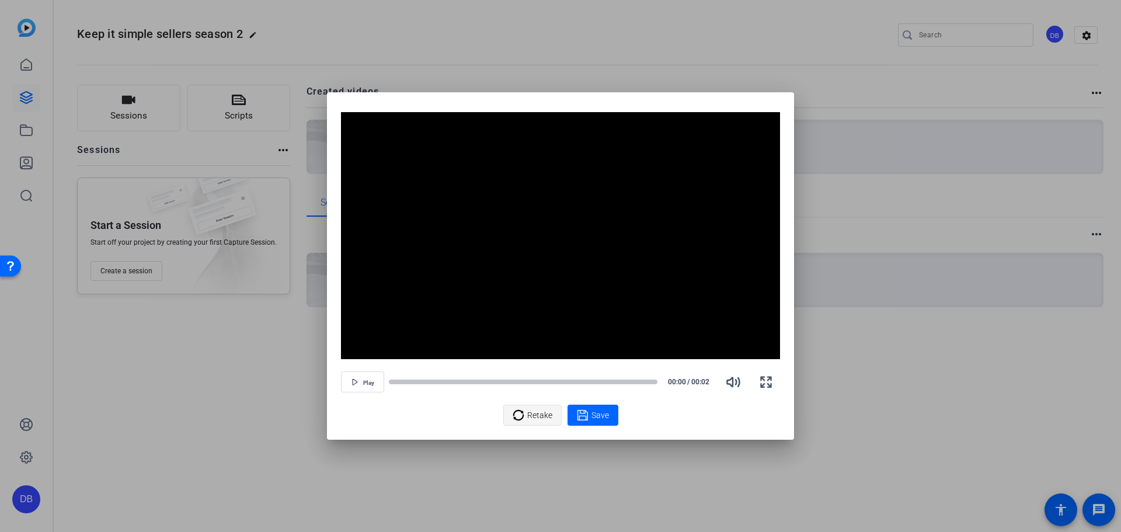
click at [547, 417] on span "Retake" at bounding box center [539, 415] width 25 height 22
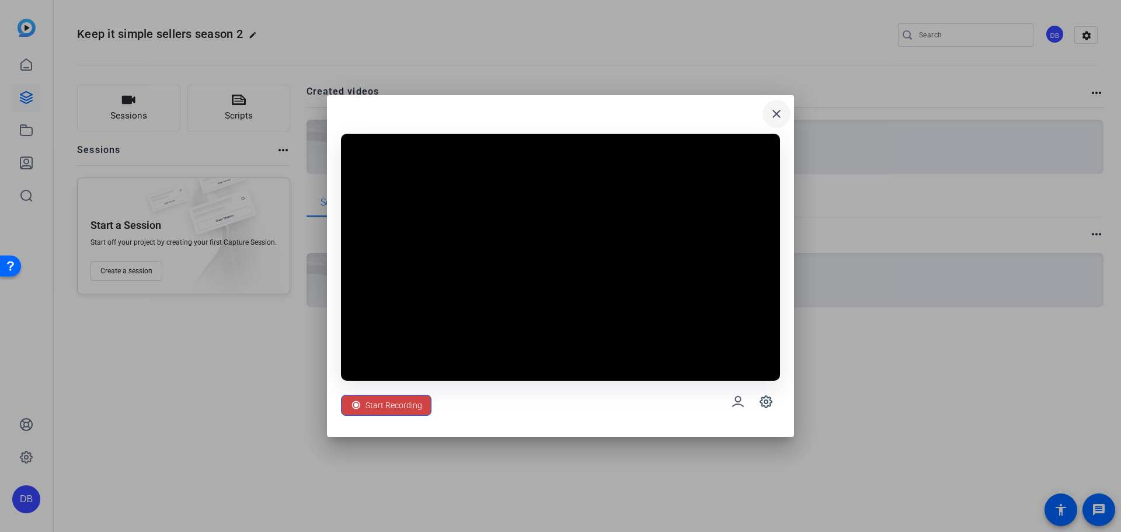
click at [779, 118] on mat-icon "close" at bounding box center [777, 114] width 14 height 14
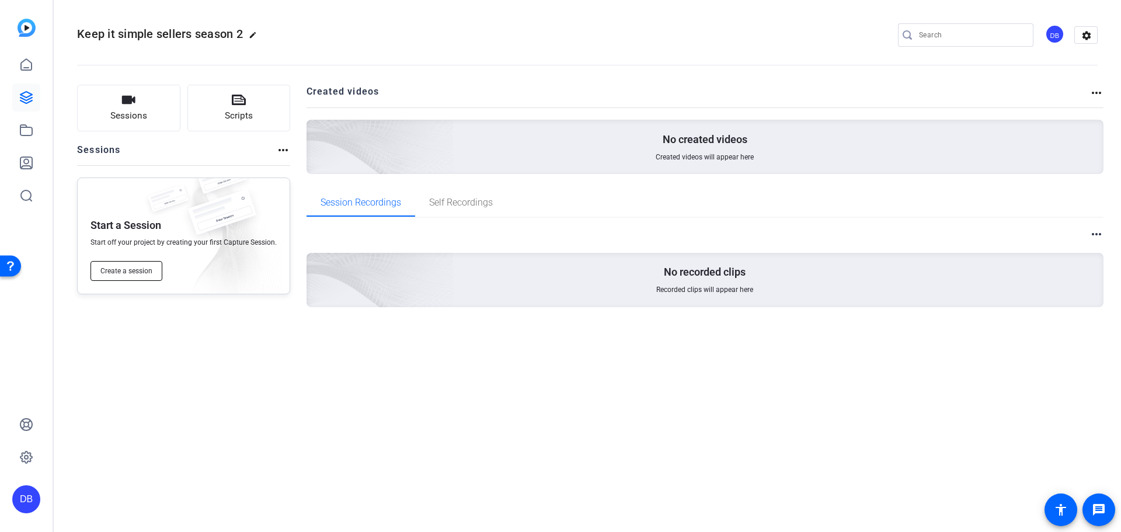
click at [149, 275] on span "Create a session" at bounding box center [126, 270] width 52 height 9
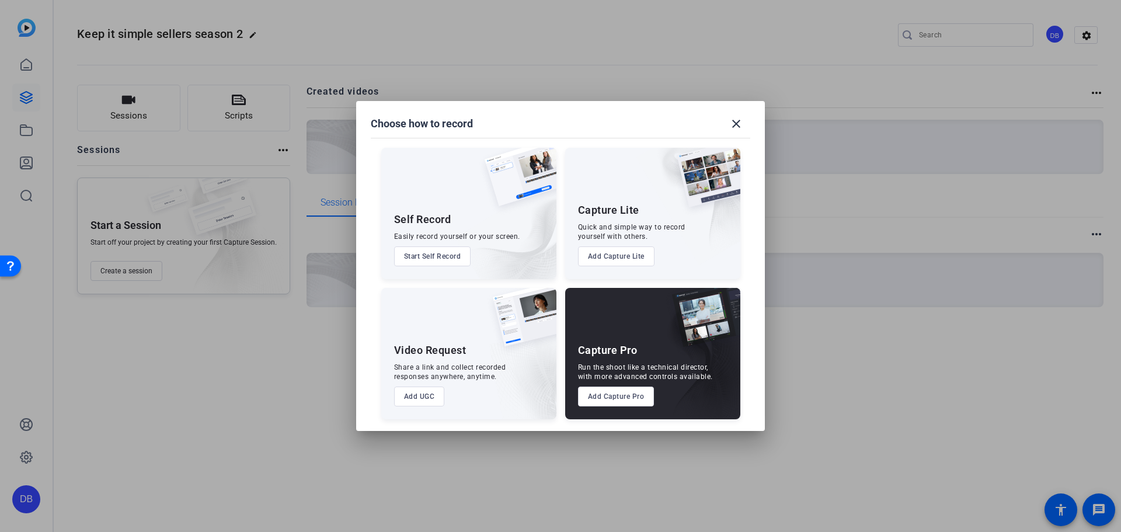
click at [422, 400] on button "Add UGC" at bounding box center [419, 397] width 51 height 20
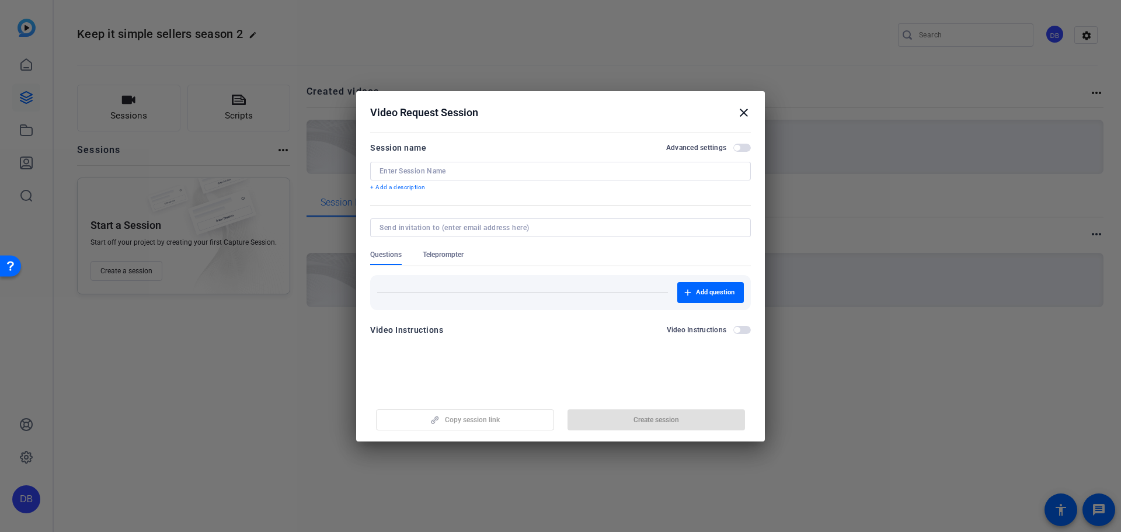
click at [481, 421] on div "Copy session link Create session" at bounding box center [560, 416] width 381 height 30
click at [740, 107] on mat-icon "close" at bounding box center [744, 113] width 14 height 14
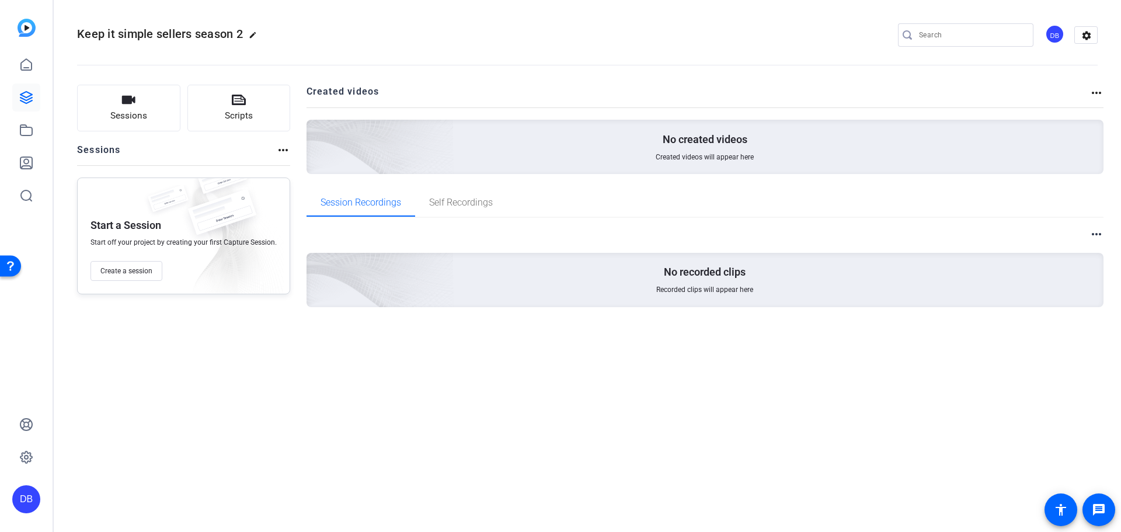
click at [743, 113] on div "Created videos more_horiz No created videos Created videos will appear here" at bounding box center [706, 129] width 798 height 89
click at [1101, 509] on mat-icon "message" at bounding box center [1099, 510] width 14 height 14
click at [21, 69] on icon at bounding box center [26, 64] width 11 height 11
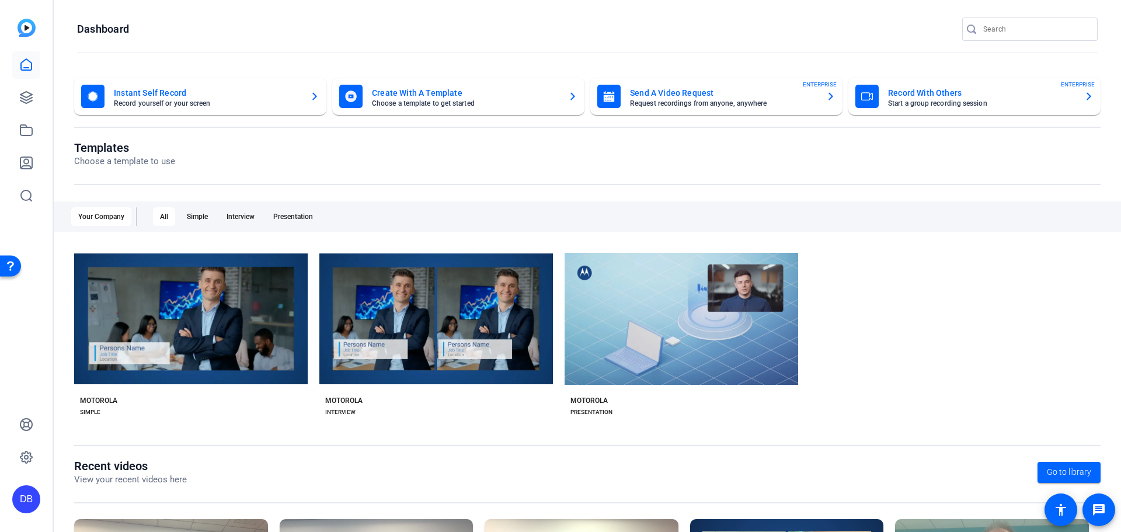
click at [674, 110] on mat-card "Send A Video Request Request recordings from anyone, anywhere ENTERPRISE" at bounding box center [716, 96] width 252 height 37
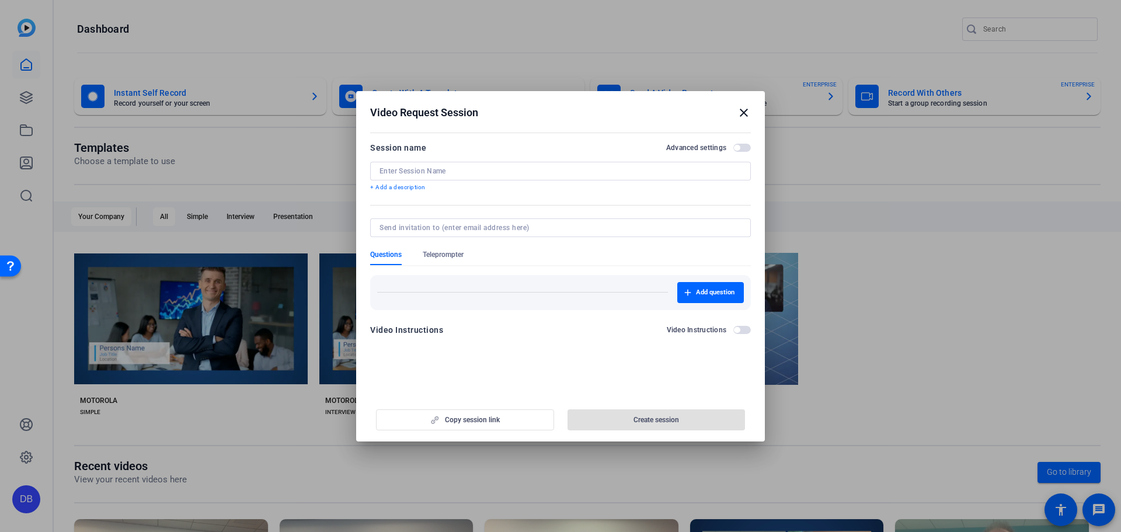
click at [601, 177] on div at bounding box center [561, 171] width 362 height 19
click at [747, 112] on mat-icon "close" at bounding box center [744, 113] width 14 height 14
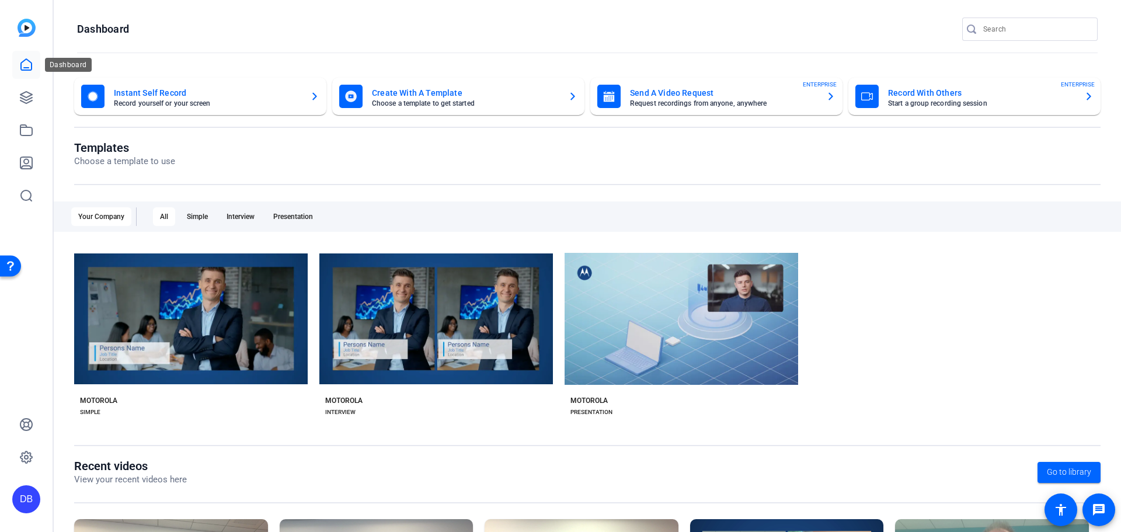
click at [27, 65] on icon at bounding box center [26, 65] width 14 height 14
click at [28, 99] on icon at bounding box center [26, 97] width 14 height 14
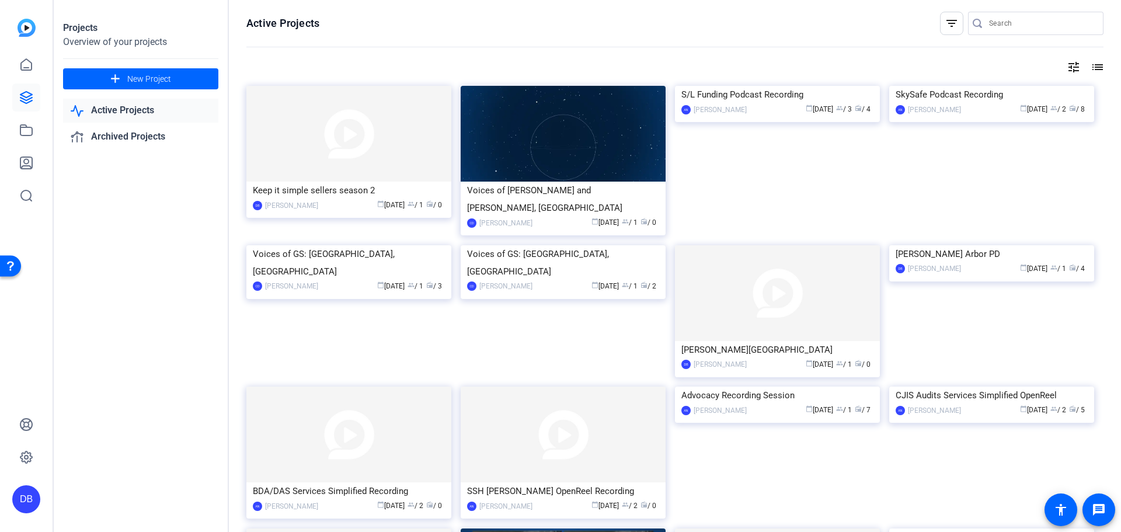
click at [306, 132] on img at bounding box center [348, 134] width 205 height 96
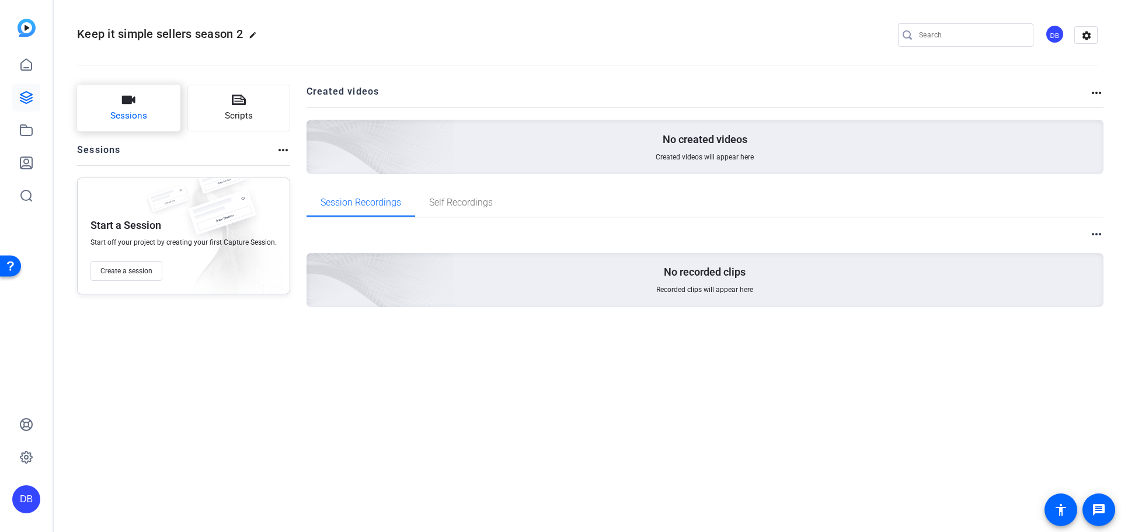
click at [152, 117] on button "Sessions" at bounding box center [128, 108] width 103 height 47
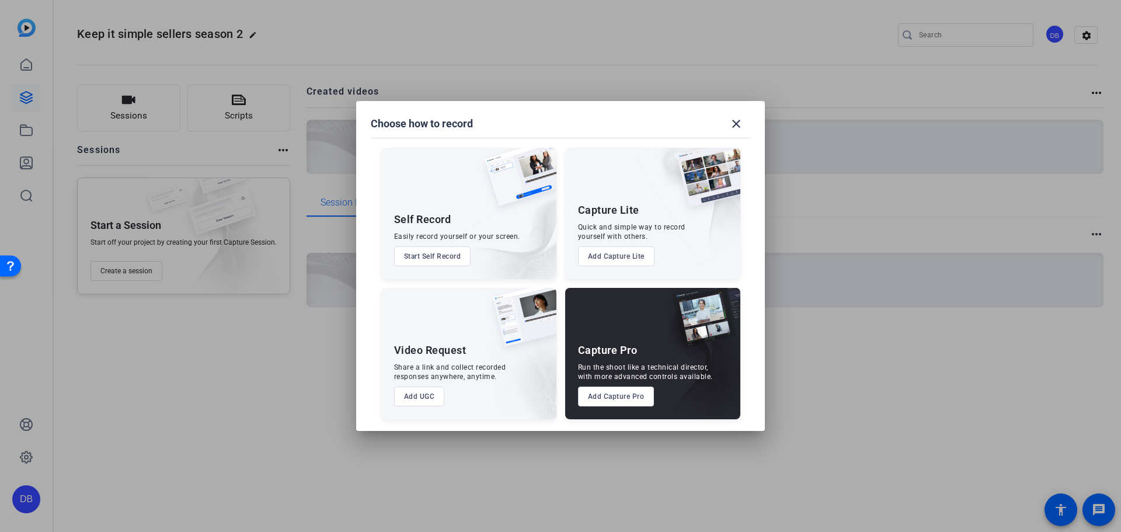
click at [427, 401] on button "Add UGC" at bounding box center [419, 397] width 51 height 20
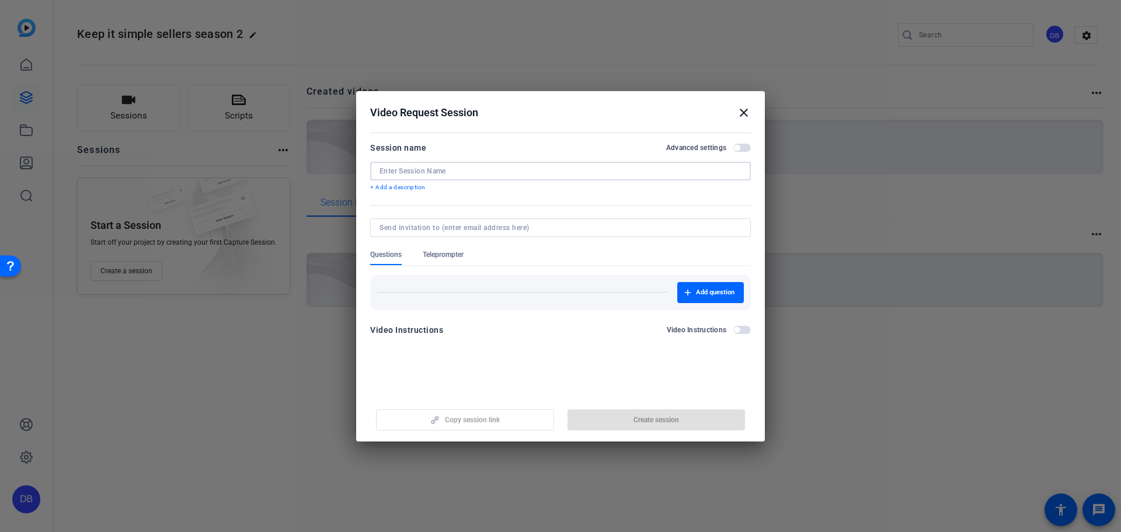
click at [438, 173] on input at bounding box center [561, 170] width 362 height 9
drag, startPoint x: 723, startPoint y: 149, endPoint x: 735, endPoint y: 144, distance: 13.3
click at [724, 148] on h2 "Advanced settings" at bounding box center [696, 147] width 60 height 9
click at [733, 148] on button "Advanced settings" at bounding box center [742, 148] width 18 height 8
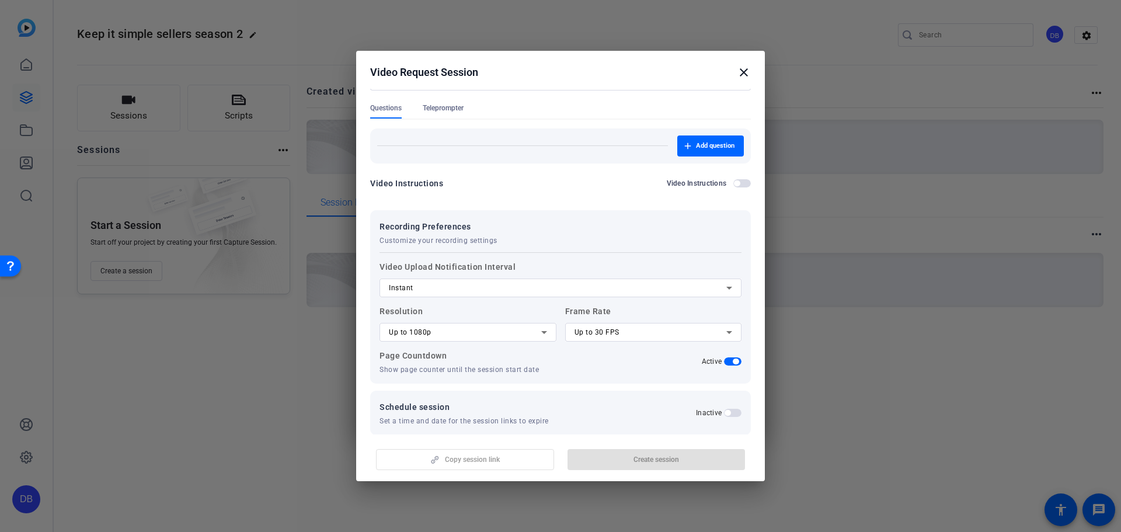
scroll to position [119, 0]
click at [475, 286] on div "Instant" at bounding box center [557, 287] width 337 height 14
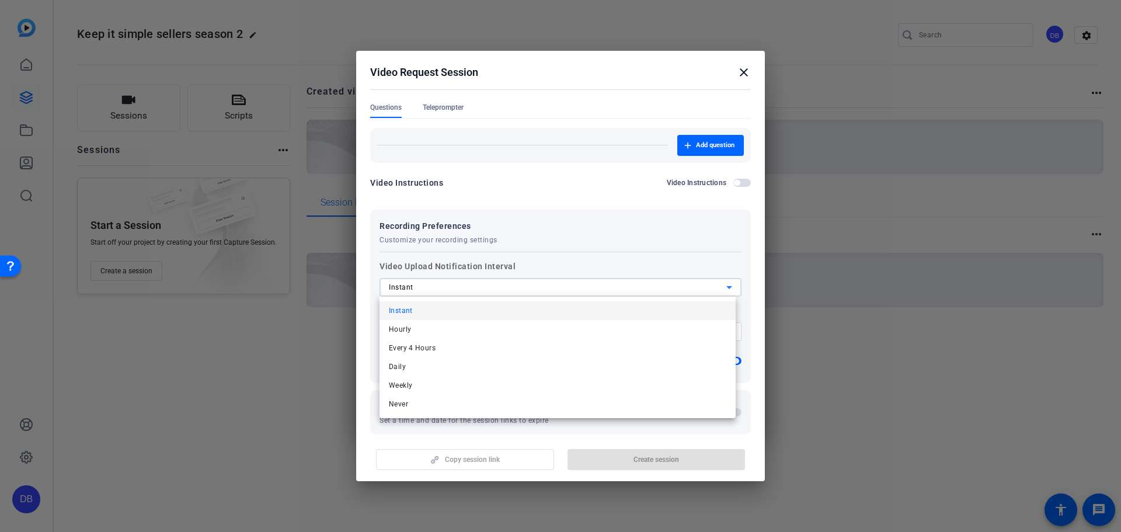
click at [475, 286] on div at bounding box center [560, 266] width 1121 height 532
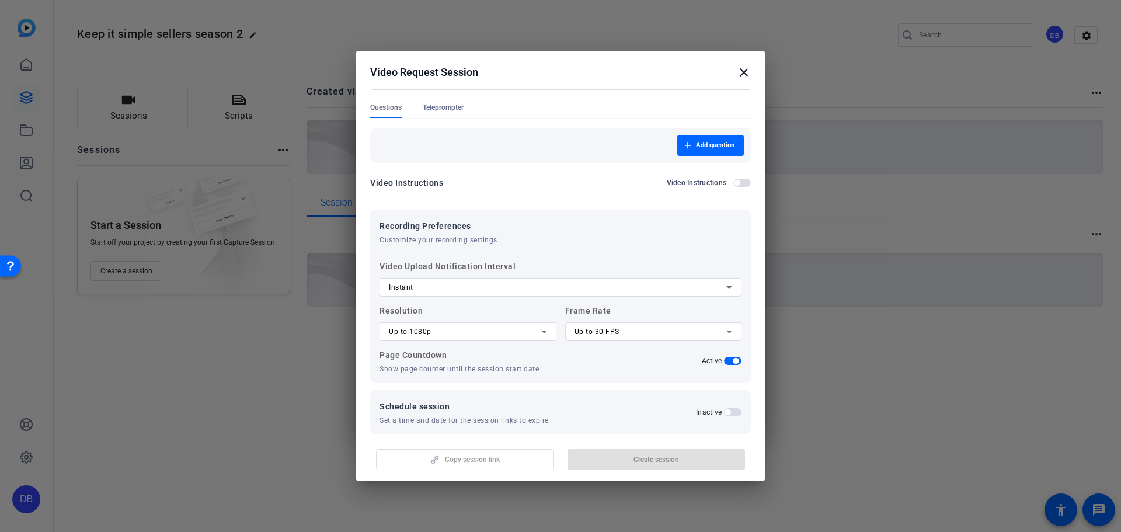
click at [579, 332] on span "Up to 30 FPS" at bounding box center [597, 332] width 45 height 8
click at [579, 332] on div at bounding box center [560, 266] width 1121 height 532
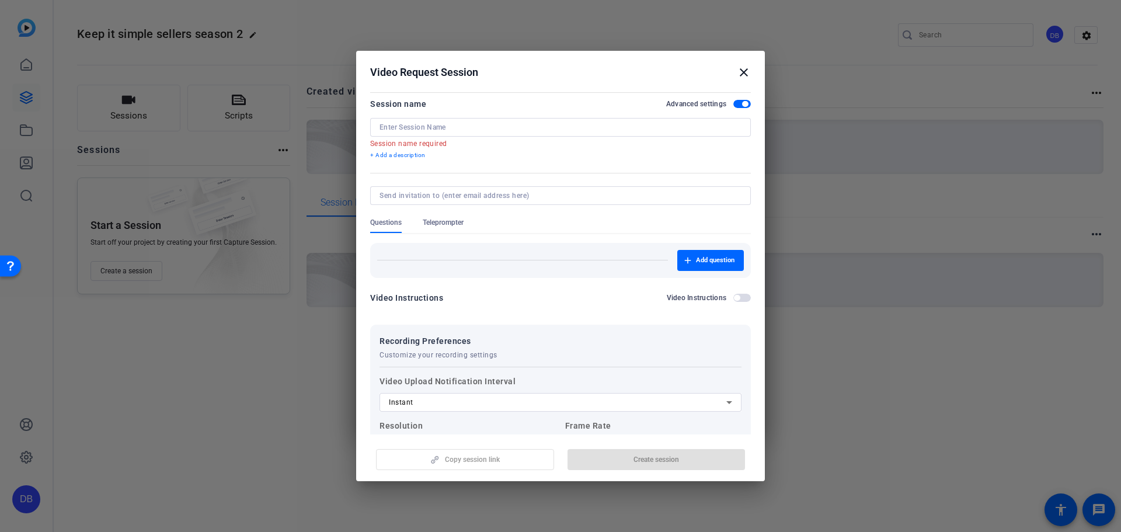
scroll to position [0, 0]
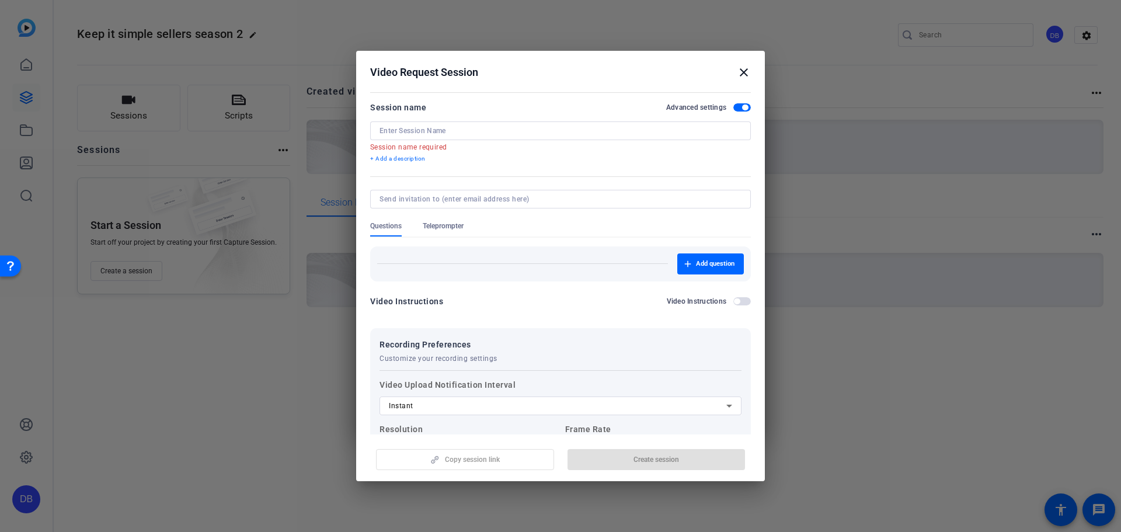
click at [734, 301] on span "button" at bounding box center [737, 301] width 6 height 6
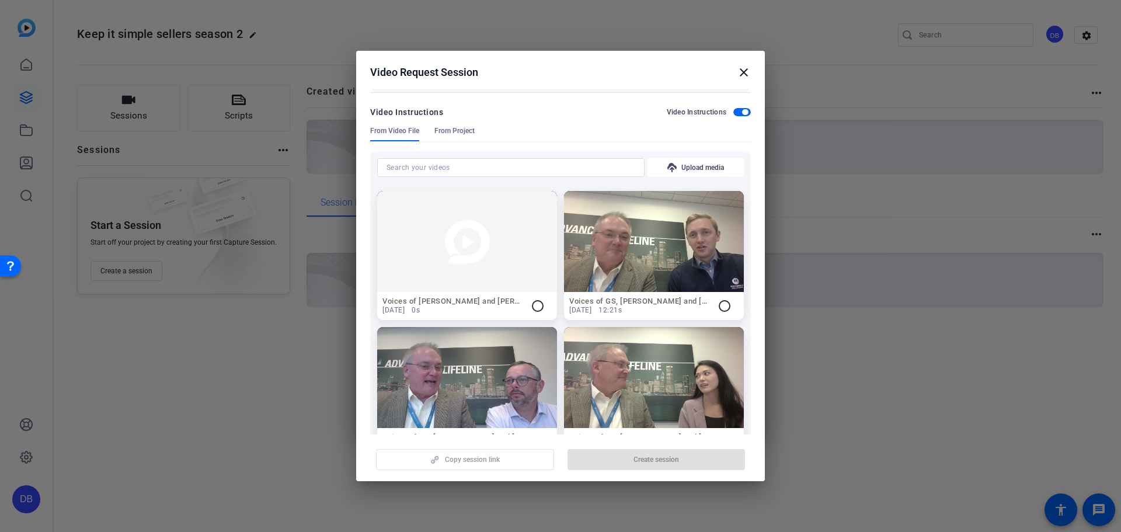
scroll to position [117, 0]
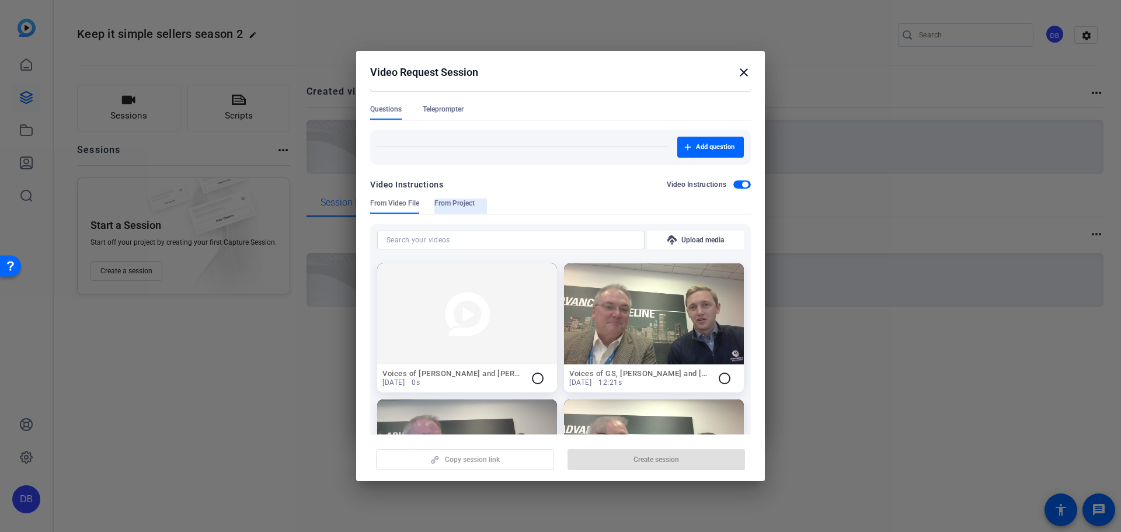
click at [464, 201] on span "From Project" at bounding box center [454, 203] width 40 height 9
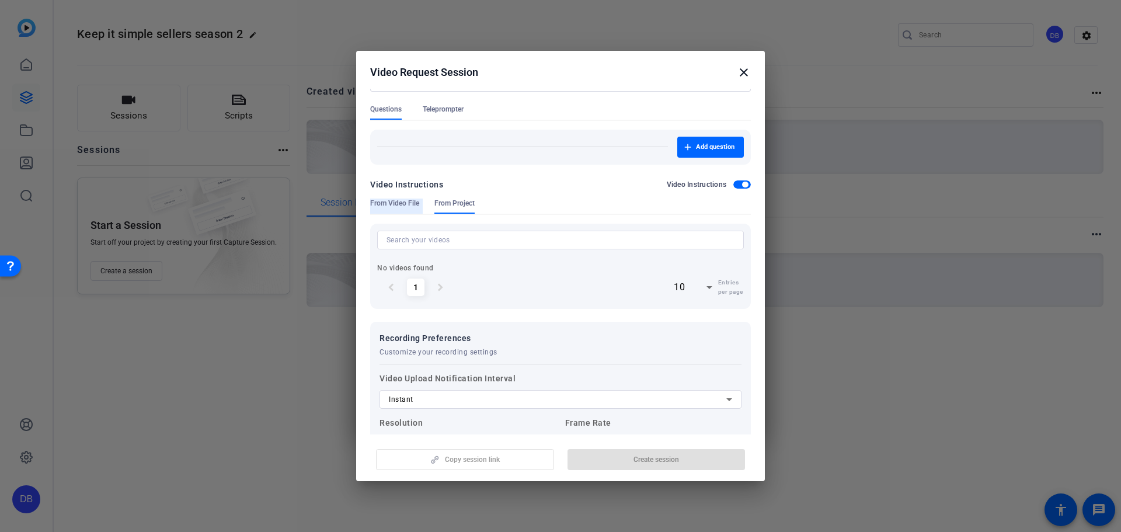
click at [408, 200] on span "From Video File" at bounding box center [394, 203] width 49 height 9
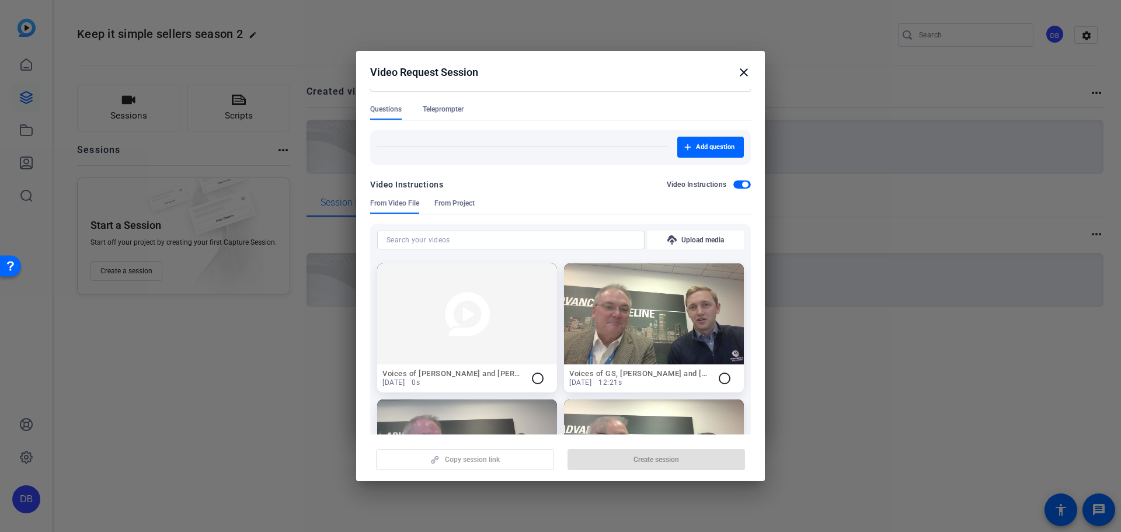
click at [734, 182] on span "button" at bounding box center [742, 184] width 18 height 8
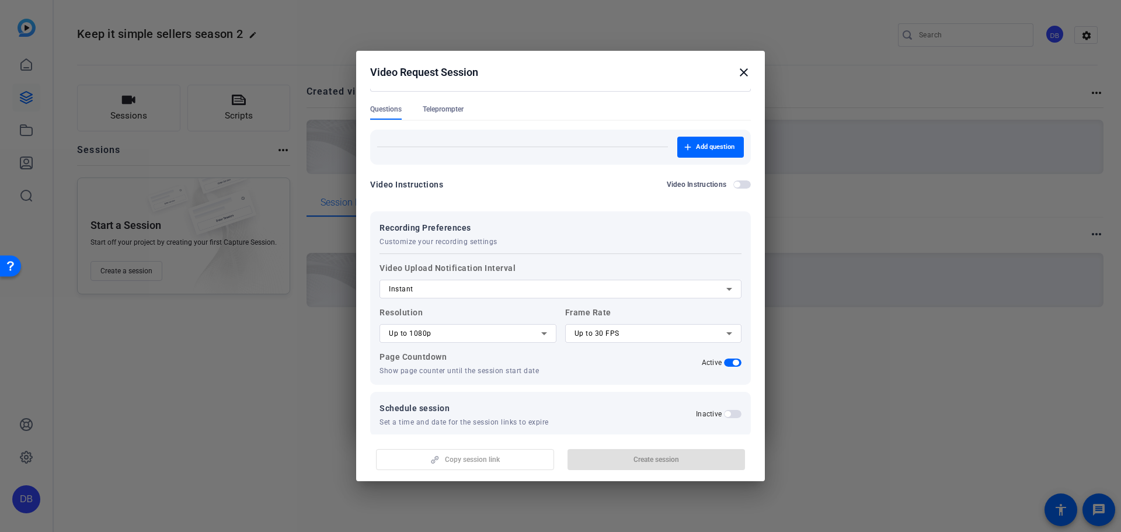
click at [739, 71] on mat-icon "close" at bounding box center [744, 72] width 14 height 14
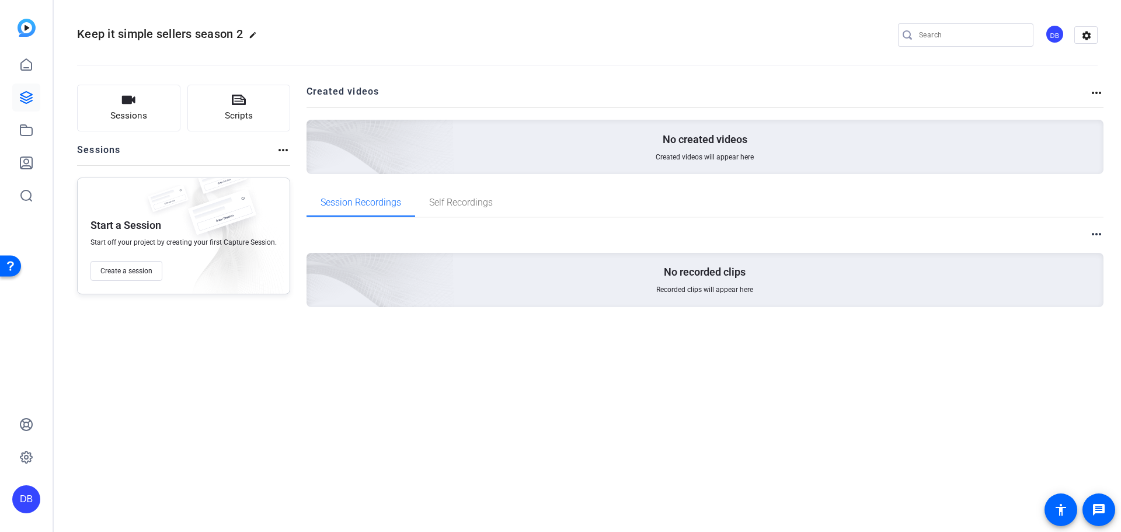
drag, startPoint x: 30, startPoint y: 30, endPoint x: 35, endPoint y: 27, distance: 6.0
click at [35, 27] on img at bounding box center [27, 28] width 18 height 18
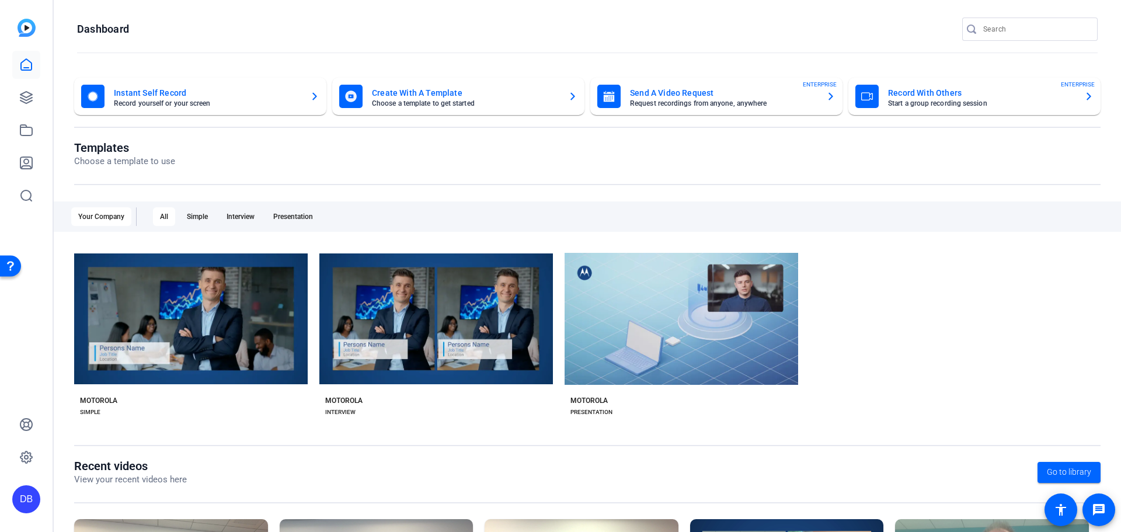
click at [34, 25] on img at bounding box center [27, 28] width 18 height 18
click at [290, 218] on div "Presentation" at bounding box center [293, 216] width 54 height 19
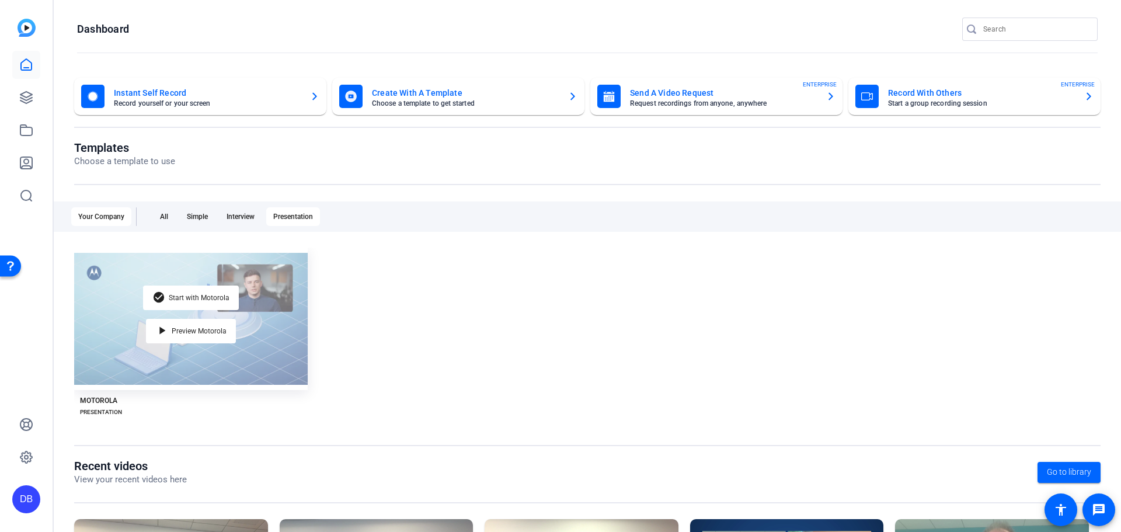
click at [252, 320] on div "check_circle Start with Motorola play_arrow Preview Motorola" at bounding box center [191, 319] width 234 height 142
click at [211, 301] on span "Start with Motorola" at bounding box center [199, 297] width 61 height 7
click at [281, 350] on div "check_circle Start with Motorola play_arrow Preview Motorola" at bounding box center [191, 319] width 234 height 142
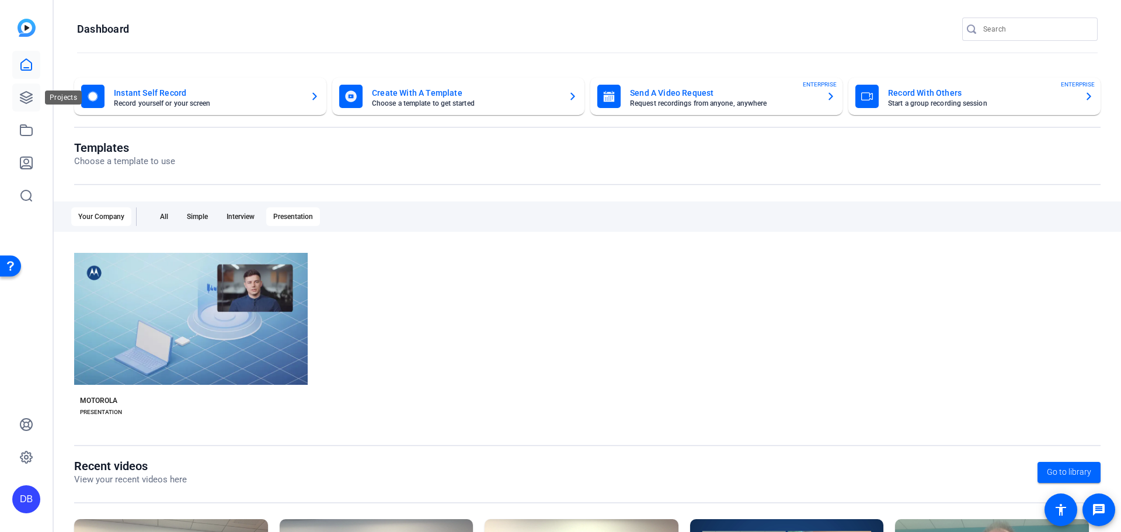
click at [31, 105] on link at bounding box center [26, 97] width 28 height 28
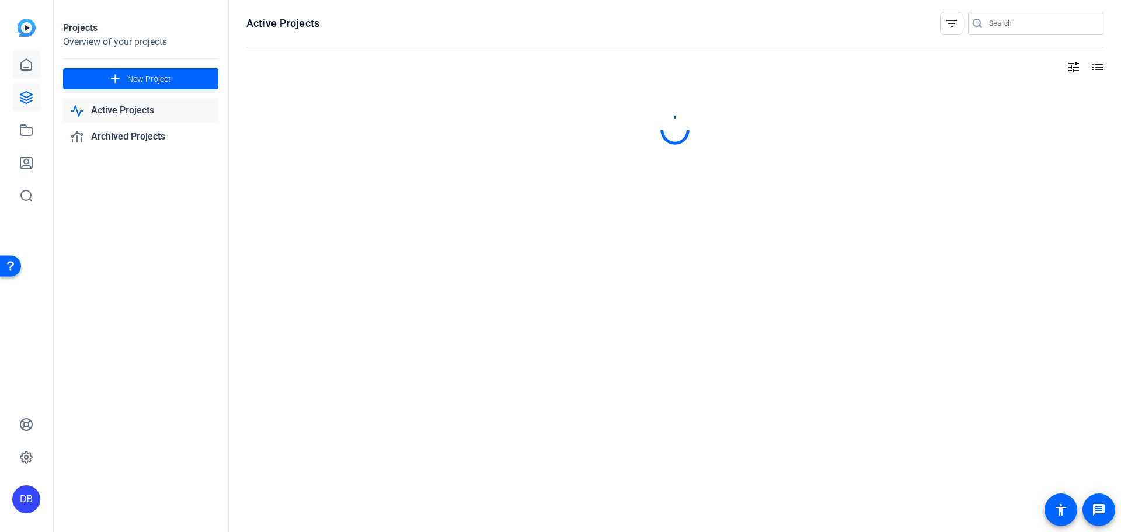
click at [30, 68] on icon at bounding box center [26, 65] width 14 height 14
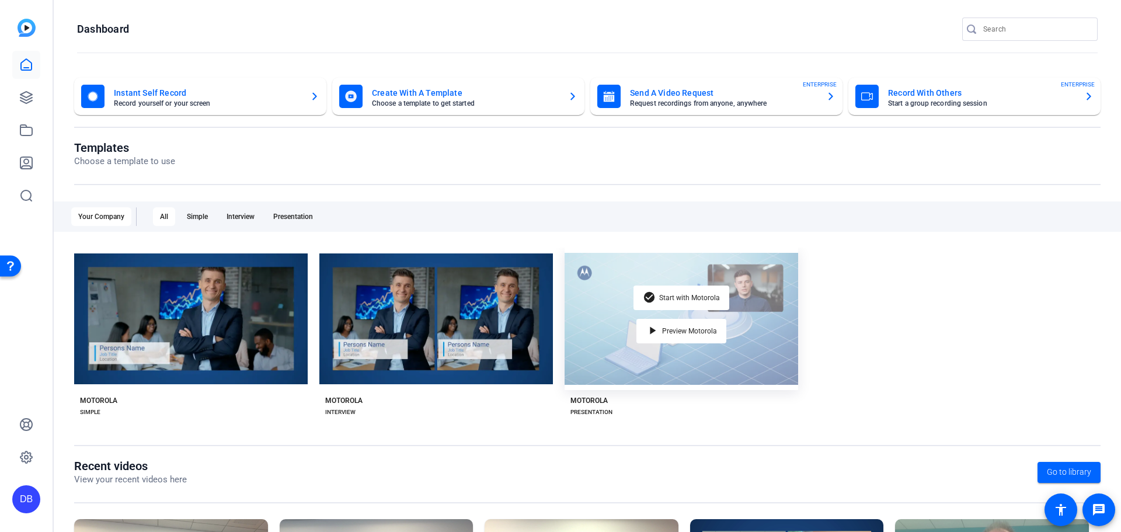
click at [681, 368] on div "check_circle Start with Motorola play_arrow Preview Motorola" at bounding box center [682, 319] width 234 height 142
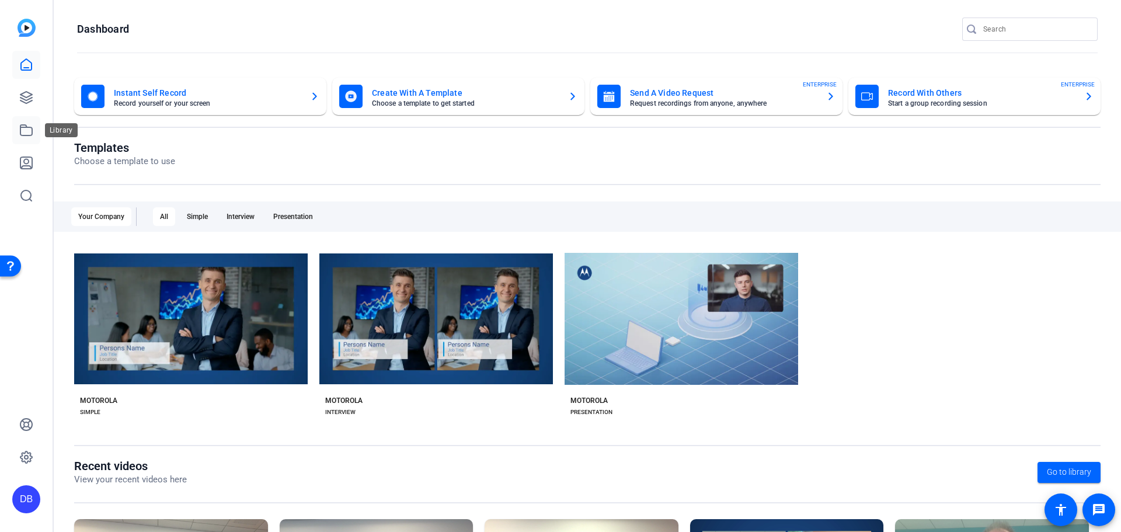
click at [32, 127] on icon at bounding box center [26, 130] width 12 height 11
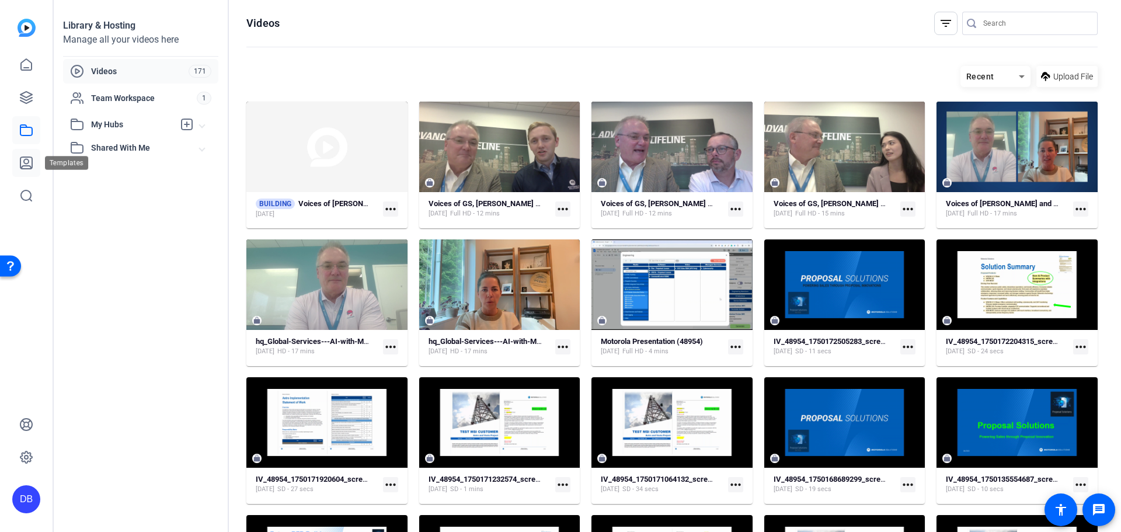
click at [29, 165] on icon at bounding box center [26, 163] width 14 height 14
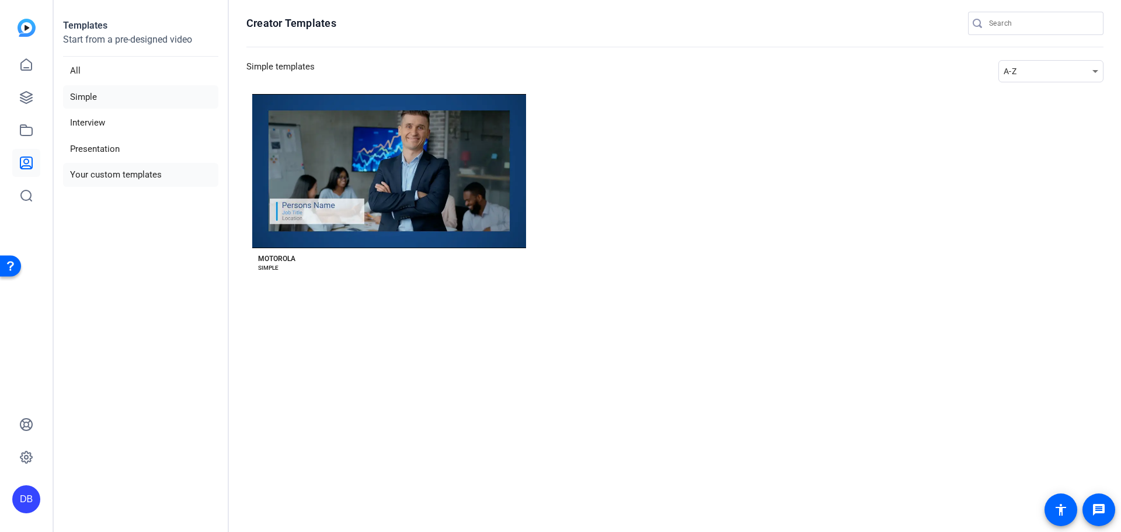
click at [117, 173] on li "Your custom templates" at bounding box center [140, 175] width 155 height 24
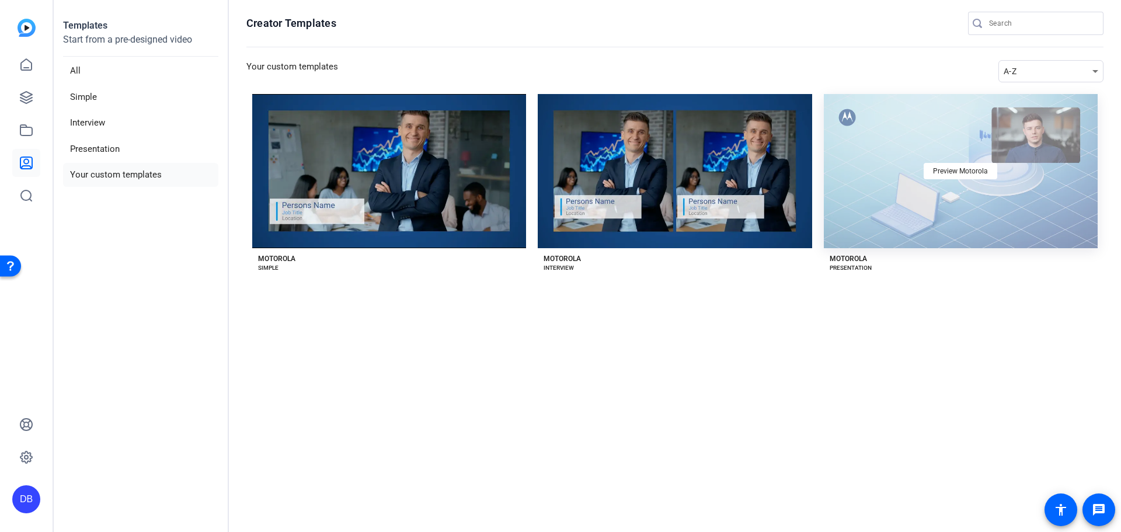
click at [986, 184] on div "Preview Motorola" at bounding box center [961, 171] width 274 height 154
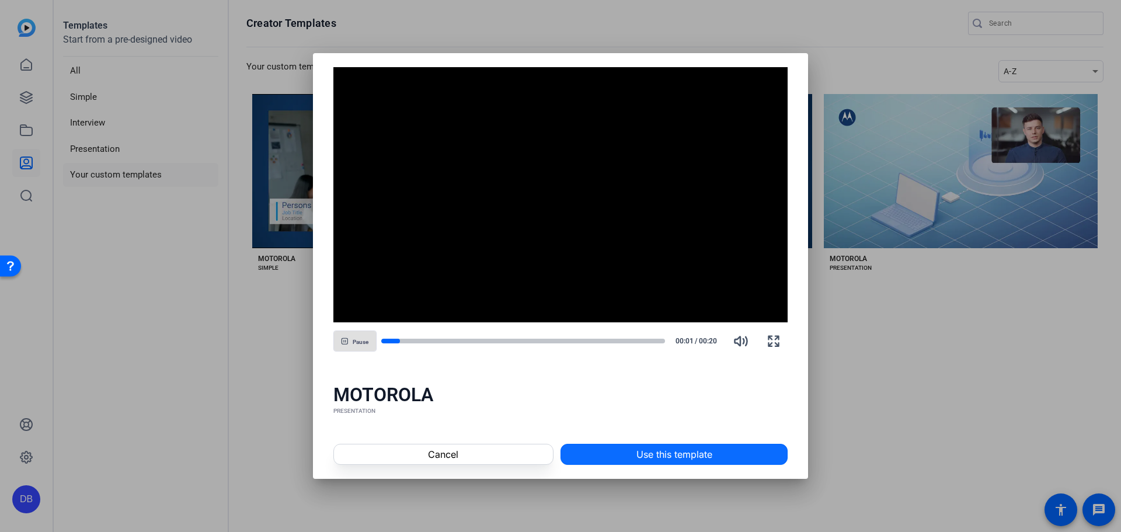
click at [722, 454] on span at bounding box center [674, 454] width 226 height 28
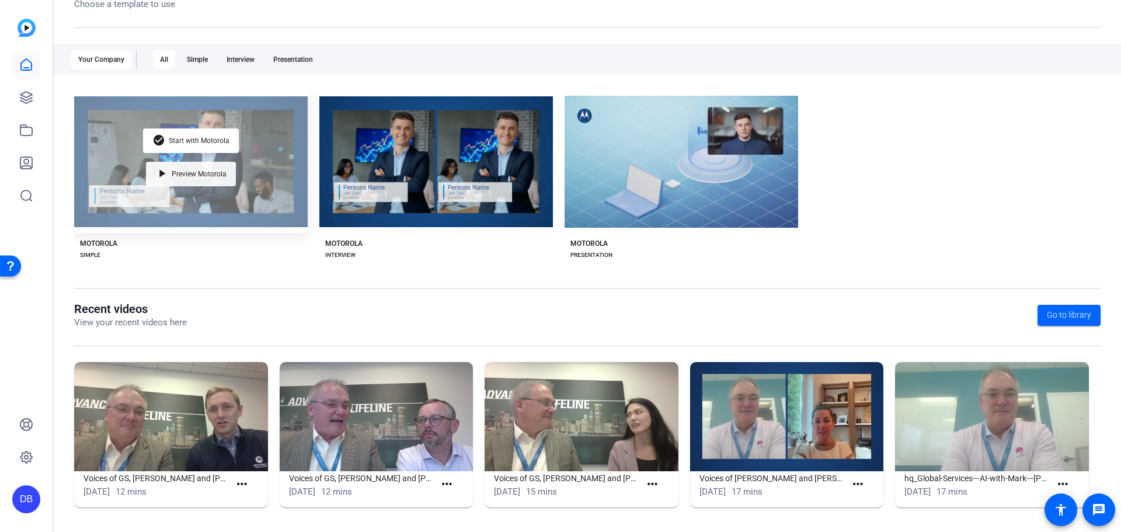
scroll to position [158, 0]
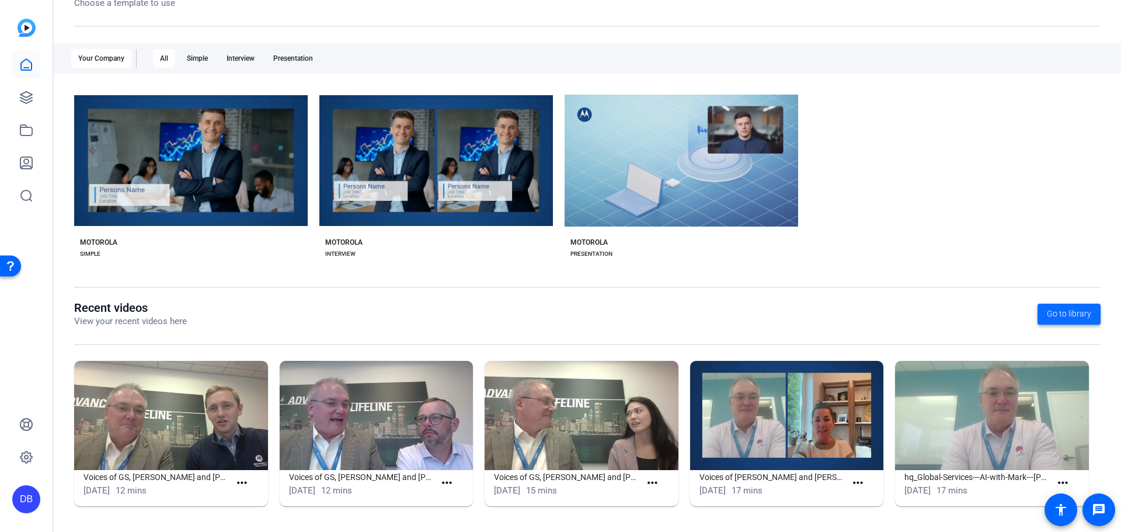
click at [1055, 317] on span "Go to library" at bounding box center [1069, 314] width 44 height 12
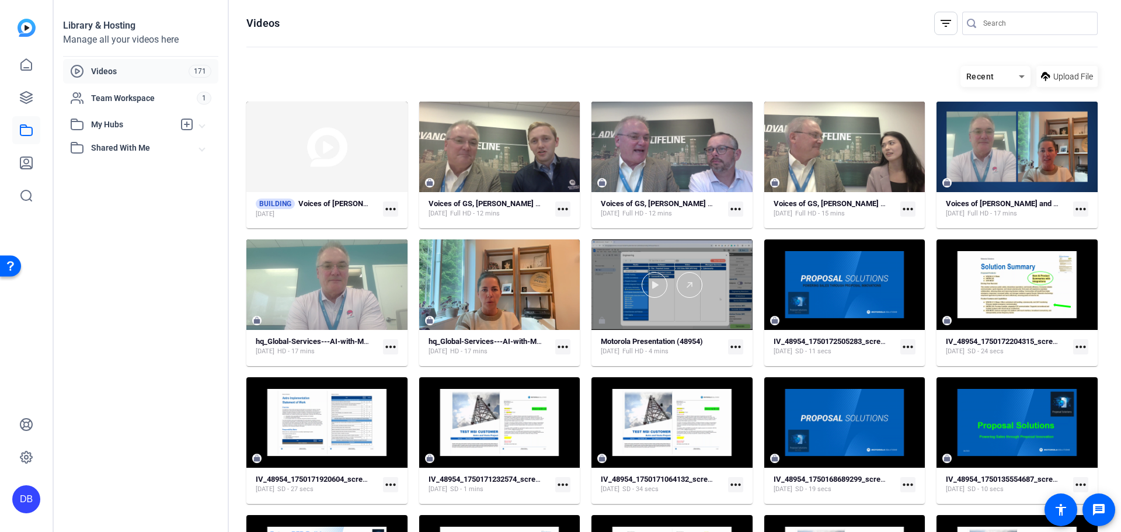
click at [670, 321] on div at bounding box center [671, 284] width 161 height 90
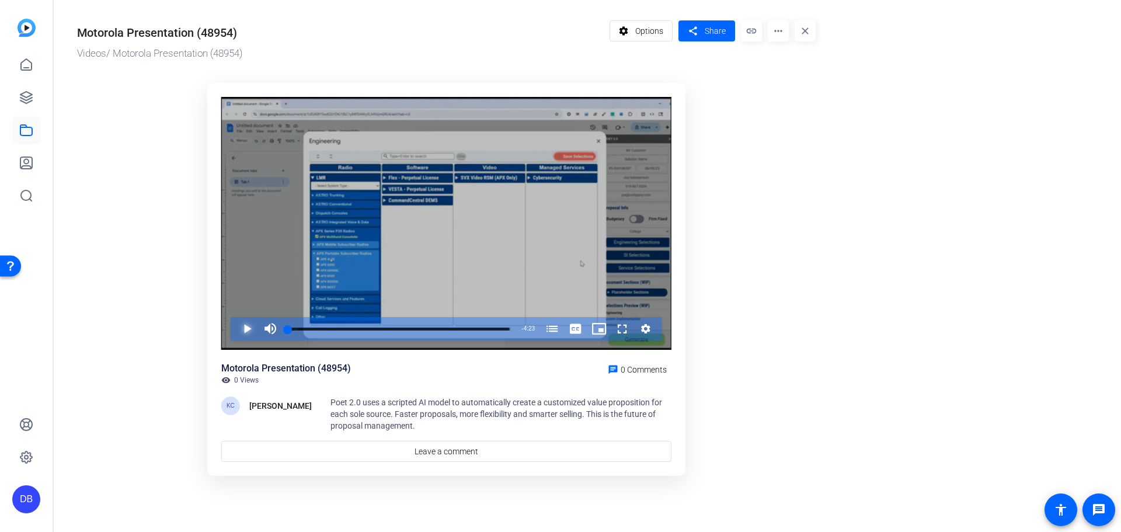
click at [235, 327] on span "Video Player" at bounding box center [235, 328] width 0 height 23
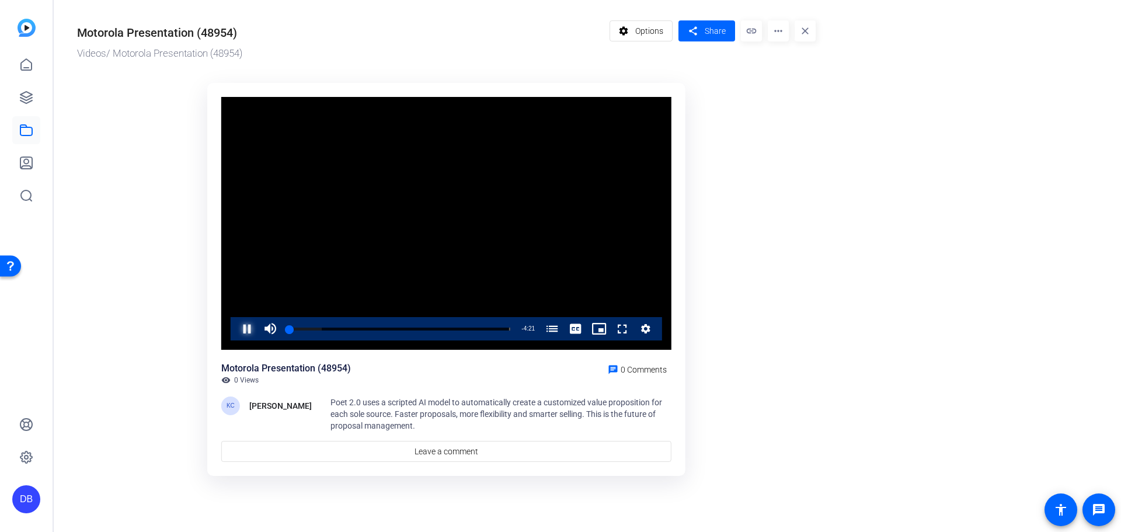
drag, startPoint x: 246, startPoint y: 326, endPoint x: 246, endPoint y: 308, distance: 18.1
click at [235, 326] on span "Video Player" at bounding box center [235, 328] width 0 height 23
click at [40, 27] on div at bounding box center [26, 114] width 28 height 191
click at [23, 29] on img at bounding box center [27, 28] width 18 height 18
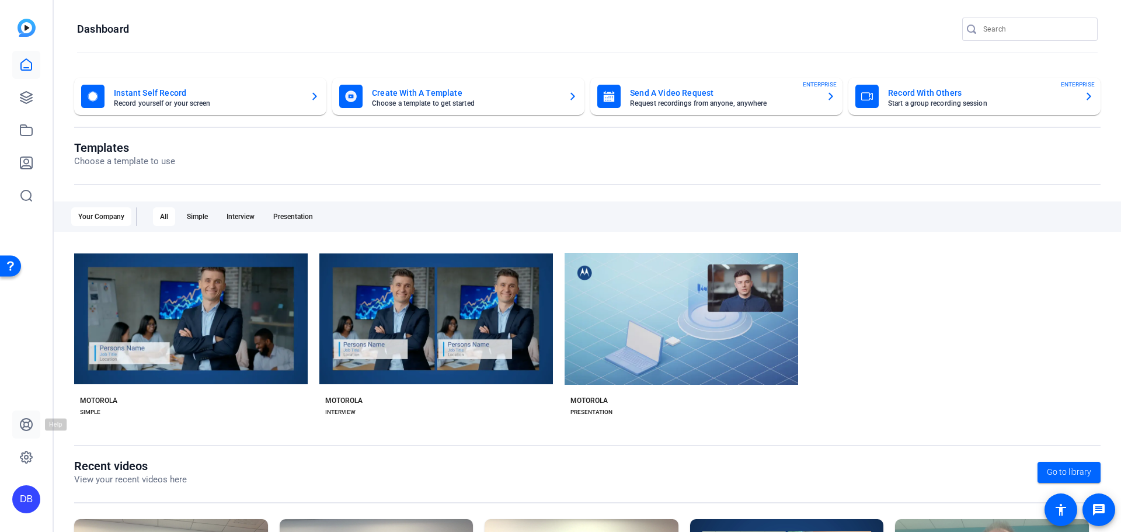
click at [26, 424] on icon at bounding box center [26, 424] width 14 height 14
